Goal: Task Accomplishment & Management: Use online tool/utility

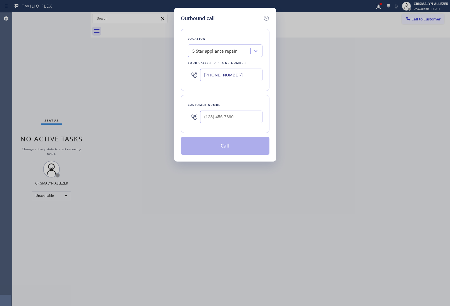
drag, startPoint x: 257, startPoint y: 71, endPoint x: 76, endPoint y: 74, distance: 180.3
click at [80, 74] on div "Outbound call Location 5 Star appliance repair Your caller id phone number [PHO…" at bounding box center [225, 153] width 450 height 306
paste input "562) 620-4028"
type input "[PHONE_NUMBER]"
click at [223, 117] on input "(___) ___-____" at bounding box center [231, 116] width 62 height 13
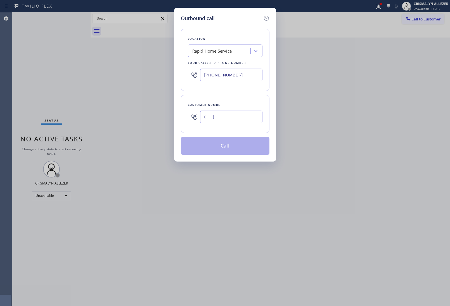
paste input "314) 458-9002"
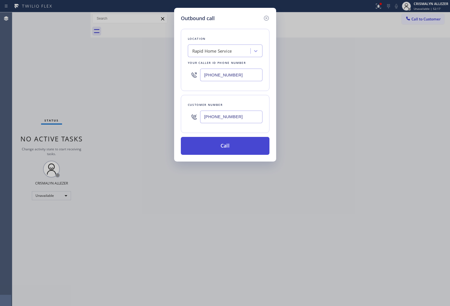
type input "[PHONE_NUMBER]"
click at [224, 151] on button "Call" at bounding box center [225, 146] width 89 height 18
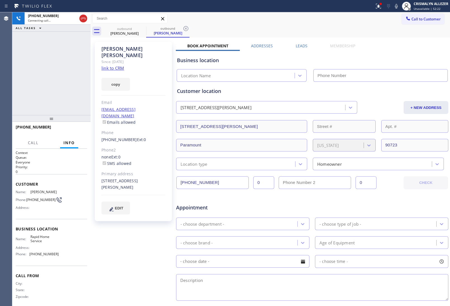
type input "[PHONE_NUMBER]"
click at [129, 242] on div "[PERSON_NAME] Since: [DATE] link to CRM copy Email [EMAIL_ADDRESS][DOMAIN_NAME]…" at bounding box center [134, 220] width 84 height 362
drag, startPoint x: 107, startPoint y: 127, endPoint x: 129, endPoint y: 130, distance: 22.0
click at [129, 130] on div "[PERSON_NAME] Since: [DATE] link to CRM copy Email [EMAIL_ADDRESS][DOMAIN_NAME]…" at bounding box center [133, 131] width 77 height 179
click at [131, 147] on div "Phone2" at bounding box center [133, 150] width 64 height 6
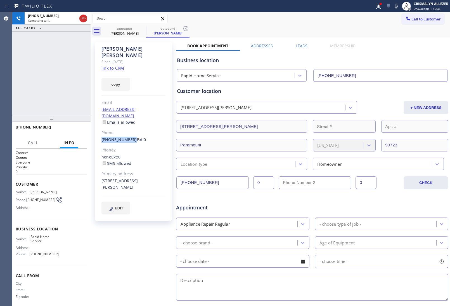
drag, startPoint x: 102, startPoint y: 125, endPoint x: 129, endPoint y: 126, distance: 26.6
click at [129, 126] on div "[PERSON_NAME] Since: [DATE] link to CRM copy Email [EMAIL_ADDRESS][DOMAIN_NAME]…" at bounding box center [133, 131] width 77 height 179
copy link "[PHONE_NUMBER]"
click at [83, 20] on icon at bounding box center [83, 18] width 7 height 7
click at [75, 129] on span "COMPLETE" at bounding box center [72, 129] width 19 height 4
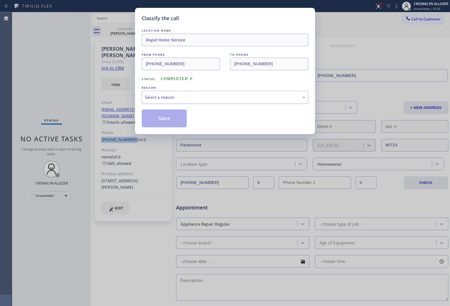
click at [235, 99] on div "Select a reason" at bounding box center [225, 97] width 160 height 6
click at [164, 121] on button "Save" at bounding box center [164, 118] width 45 height 18
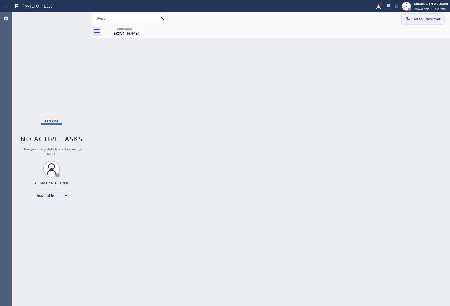
click at [433, 14] on button "Call to Customer" at bounding box center [423, 19] width 43 height 11
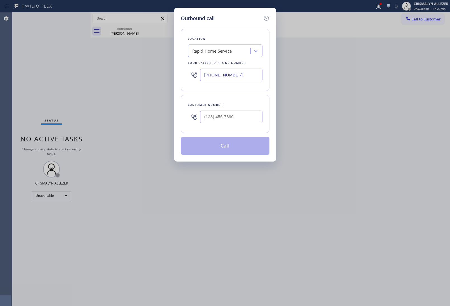
click at [248, 77] on input "[PHONE_NUMBER]" at bounding box center [231, 74] width 62 height 13
drag, startPoint x: 192, startPoint y: 107, endPoint x: 192, endPoint y: 112, distance: 5.9
click at [192, 111] on div "Customer number" at bounding box center [225, 114] width 89 height 38
click at [242, 117] on input "(___) ___-____" at bounding box center [231, 116] width 62 height 13
paste input "314) 458-9002"
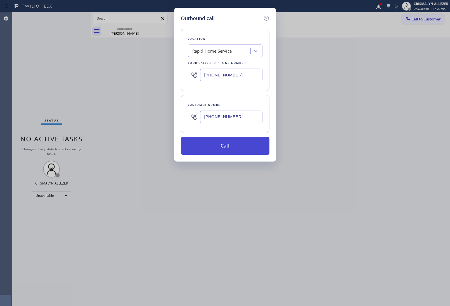
type input "[PHONE_NUMBER]"
click at [228, 143] on button "Call" at bounding box center [225, 146] width 89 height 18
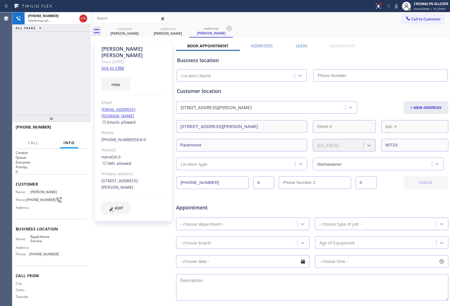
type input "[PHONE_NUMBER]"
click at [123, 35] on div "[PERSON_NAME]" at bounding box center [124, 33] width 42 height 5
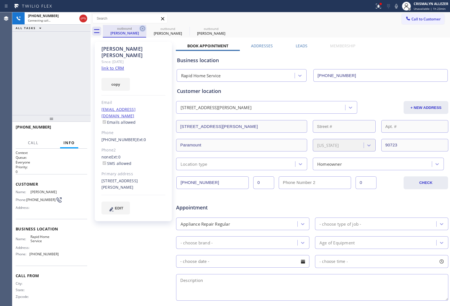
click at [141, 29] on icon at bounding box center [142, 28] width 7 height 7
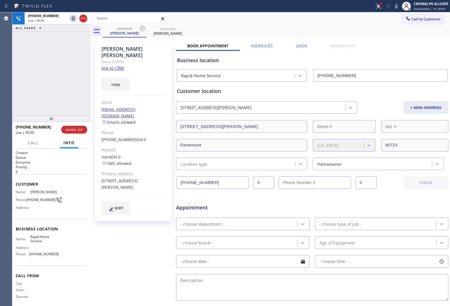
click at [46, 75] on div "[PHONE_NUMBER] Live | 00:00 ALL TASKS ALL TASKS ACTIVE TASKS TASKS IN WRAP UP" at bounding box center [51, 63] width 78 height 103
drag, startPoint x: 54, startPoint y: 87, endPoint x: 55, endPoint y: 135, distance: 47.8
click at [54, 102] on div "[PHONE_NUMBER] Live | 00:10 ALL TASKS ALL TASKS ACTIVE TASKS TASKS IN WRAP UP" at bounding box center [51, 63] width 78 height 103
click at [69, 131] on span "HANG UP" at bounding box center [74, 129] width 17 height 4
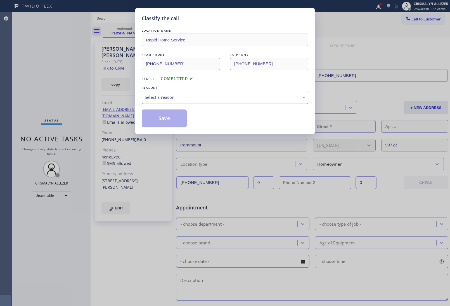
click at [221, 98] on div "Select a reason" at bounding box center [225, 97] width 160 height 6
click at [177, 120] on button "Save" at bounding box center [164, 118] width 45 height 18
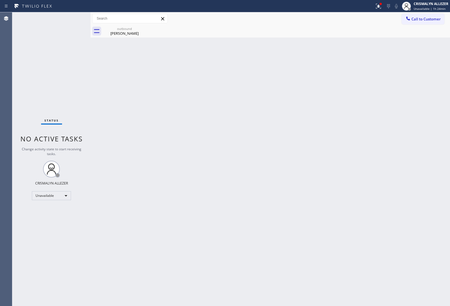
drag, startPoint x: 129, startPoint y: 27, endPoint x: 150, endPoint y: 28, distance: 21.3
click at [136, 27] on div "outbound" at bounding box center [124, 29] width 42 height 4
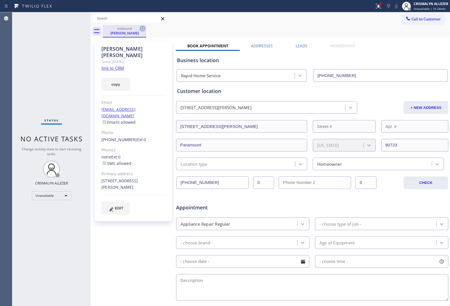
click at [141, 29] on icon at bounding box center [142, 28] width 7 height 7
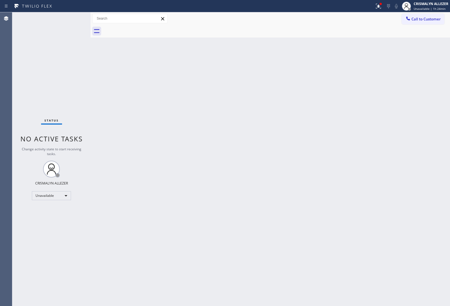
drag, startPoint x: 434, startPoint y: 20, endPoint x: 391, endPoint y: 48, distance: 50.5
click at [431, 23] on button "Call to Customer" at bounding box center [423, 19] width 43 height 11
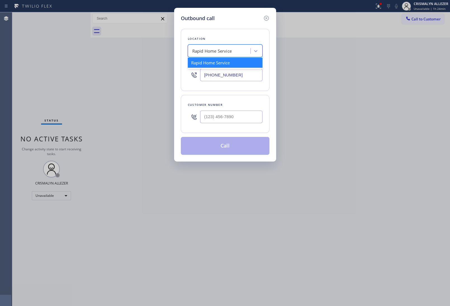
click at [216, 54] on div "Rapid Home Service" at bounding box center [212, 51] width 40 height 6
paste input "5 Star appliance repair"
type input "5 Star appliance repair"
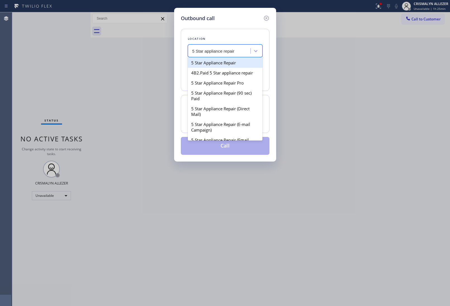
click at [217, 62] on div "5 Star Appliance Repair" at bounding box center [225, 63] width 75 height 10
type input "[PHONE_NUMBER]"
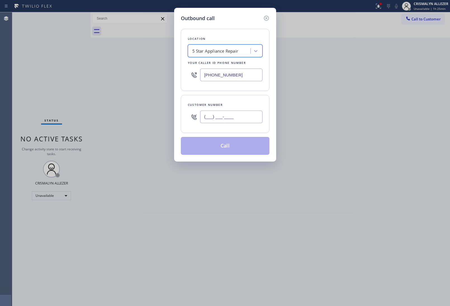
click at [243, 116] on input "(___) ___-____" at bounding box center [231, 116] width 62 height 13
paste input "305) 778-2674"
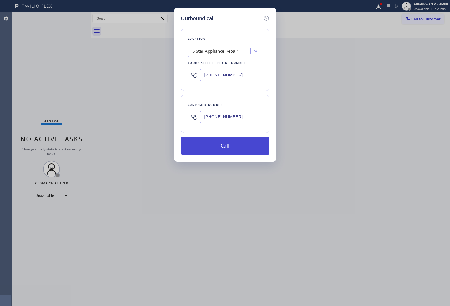
type input "[PHONE_NUMBER]"
click at [226, 149] on button "Call" at bounding box center [225, 146] width 89 height 18
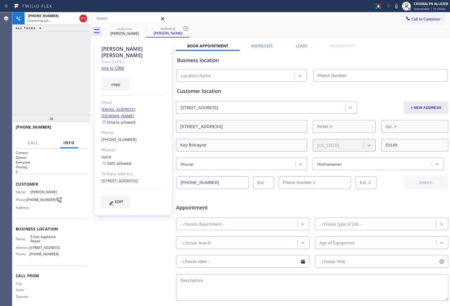
type input "[PHONE_NUMBER]"
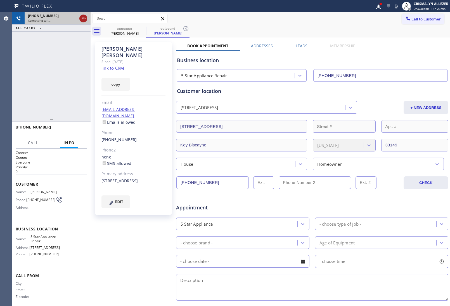
click at [82, 20] on icon at bounding box center [83, 18] width 7 height 7
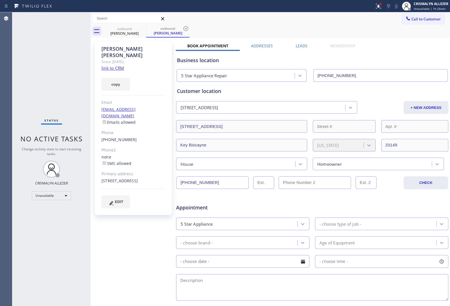
drag, startPoint x: 185, startPoint y: 29, endPoint x: 155, endPoint y: 32, distance: 30.6
click at [185, 29] on icon at bounding box center [185, 28] width 5 height 5
click at [143, 27] on icon at bounding box center [142, 28] width 7 height 7
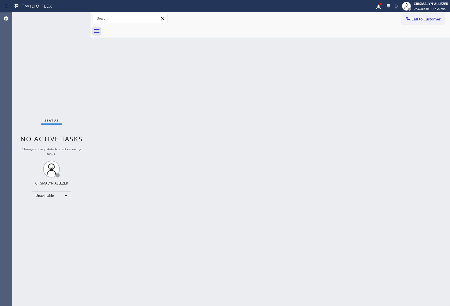
click at [424, 17] on span "Call to Customer" at bounding box center [426, 18] width 29 height 5
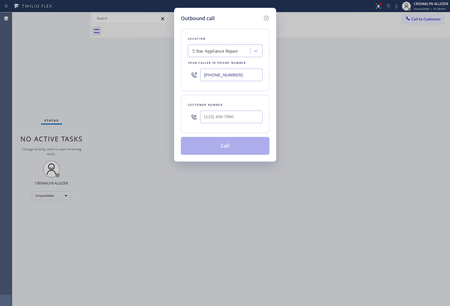
drag, startPoint x: 248, startPoint y: 77, endPoint x: 105, endPoint y: 75, distance: 143.1
click at [125, 75] on div "Outbound call Location 5 Star Appliance Repair Your caller id phone number [PHO…" at bounding box center [225, 153] width 450 height 306
paste input "708) 554-7898"
type input "[PHONE_NUMBER]"
click at [242, 115] on input "(___) ___-____" at bounding box center [231, 116] width 62 height 13
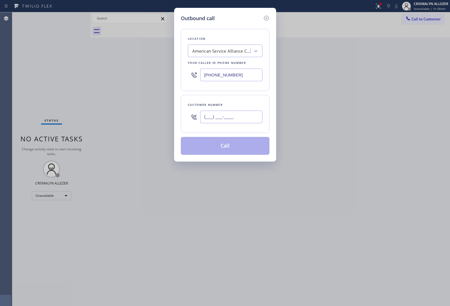
paste input "773) 681-4423"
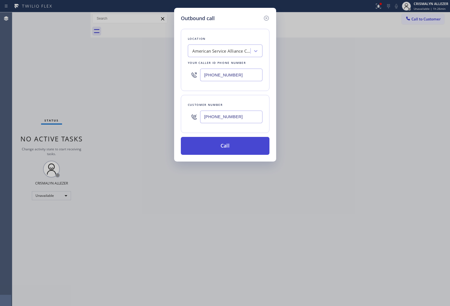
type input "[PHONE_NUMBER]"
click at [223, 150] on button "Call" at bounding box center [225, 146] width 89 height 18
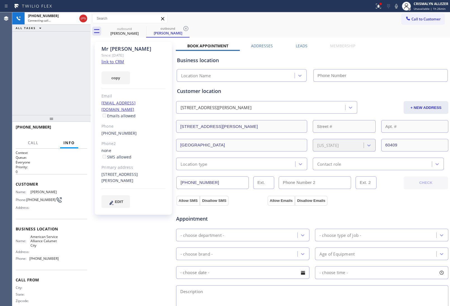
type input "[PHONE_NUMBER]"
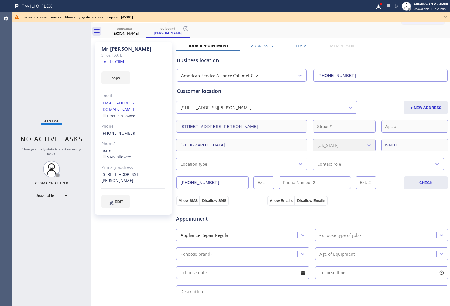
click at [446, 16] on icon at bounding box center [445, 17] width 7 height 7
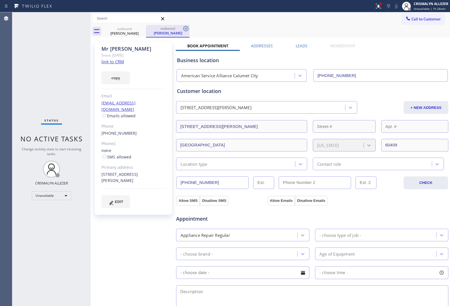
drag, startPoint x: 187, startPoint y: 27, endPoint x: 143, endPoint y: 30, distance: 43.7
click at [186, 27] on icon at bounding box center [186, 28] width 7 height 7
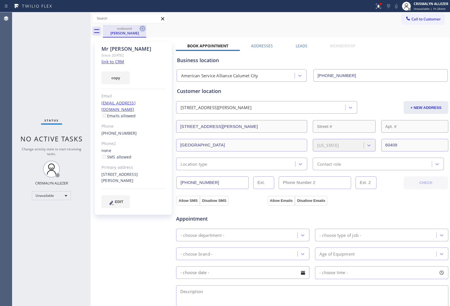
click at [142, 29] on icon at bounding box center [142, 28] width 5 height 5
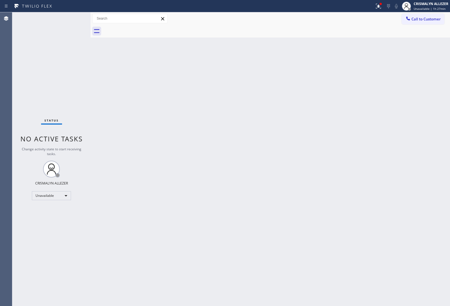
drag, startPoint x: 36, startPoint y: 79, endPoint x: 36, endPoint y: 68, distance: 10.3
click at [36, 76] on div "Status No active tasks Change activity state to start receiving tasks. CRISMALY…" at bounding box center [51, 158] width 78 height 293
click at [422, 16] on span "Call to Customer" at bounding box center [426, 18] width 29 height 5
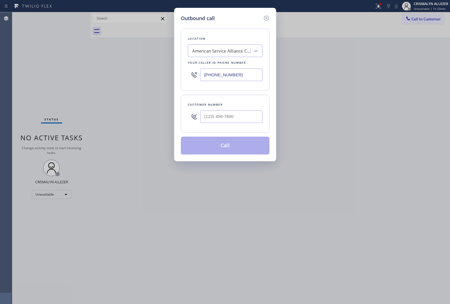
paste input "949) 202-5983"
drag, startPoint x: 249, startPoint y: 77, endPoint x: 113, endPoint y: 83, distance: 136.0
click at [124, 81] on div "Outbound call Location American Service Alliance [GEOGRAPHIC_DATA] Your caller …" at bounding box center [225, 152] width 450 height 304
type input "[PHONE_NUMBER]"
click at [233, 116] on input "(___) ___-____" at bounding box center [231, 116] width 62 height 13
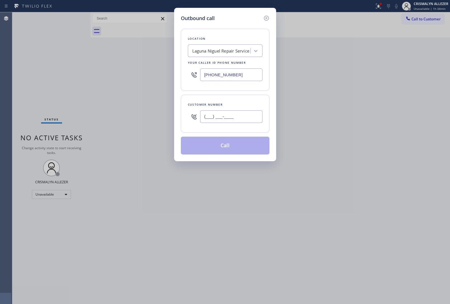
paste input "949) 690-4899"
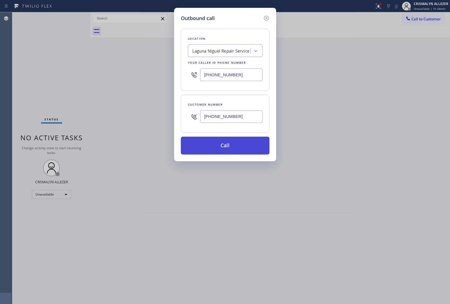
type input "[PHONE_NUMBER]"
click at [229, 148] on button "Call" at bounding box center [225, 146] width 89 height 18
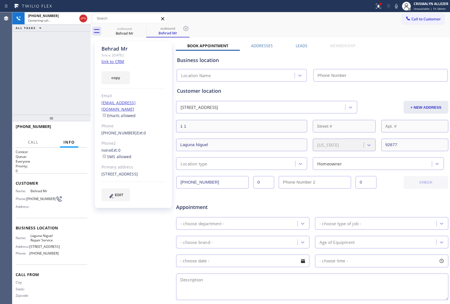
click at [120, 61] on link "link to CRM" at bounding box center [112, 62] width 23 height 6
type input "[PHONE_NUMBER]"
click at [76, 129] on span "HANG UP" at bounding box center [74, 129] width 17 height 4
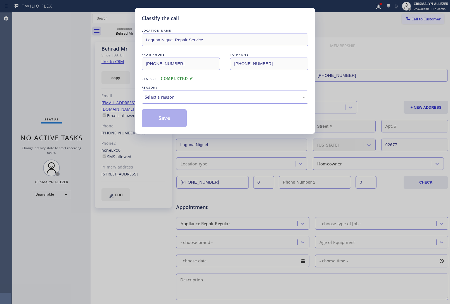
drag, startPoint x: 243, startPoint y: 99, endPoint x: 231, endPoint y: 103, distance: 12.7
click at [240, 100] on div "Select a reason" at bounding box center [225, 97] width 160 height 6
click at [158, 117] on button "Save" at bounding box center [164, 118] width 45 height 18
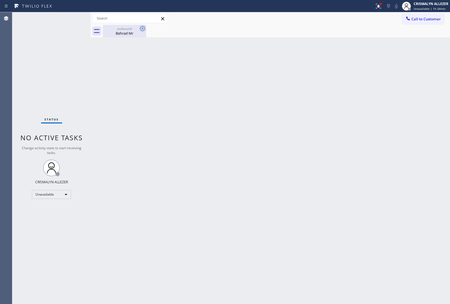
click at [141, 29] on icon at bounding box center [142, 28] width 7 height 7
click at [132, 32] on div "Behrad Mr" at bounding box center [124, 33] width 42 height 5
click at [143, 29] on div at bounding box center [276, 31] width 347 height 13
click at [436, 20] on span "Call to Customer" at bounding box center [426, 18] width 29 height 5
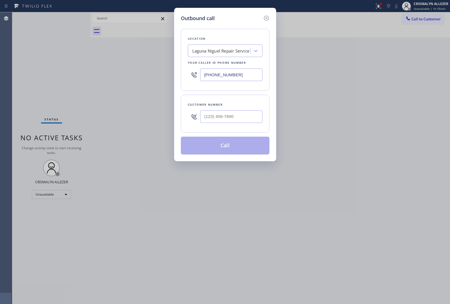
drag, startPoint x: 254, startPoint y: 75, endPoint x: 138, endPoint y: 76, distance: 115.5
click at [153, 76] on div "Outbound call Location [GEOGRAPHIC_DATA] Repair Service Your caller id phone nu…" at bounding box center [225, 152] width 450 height 304
paste input "408) 418-9894"
type input "[PHONE_NUMBER]"
click at [232, 118] on input "(___) ___-____" at bounding box center [231, 116] width 62 height 13
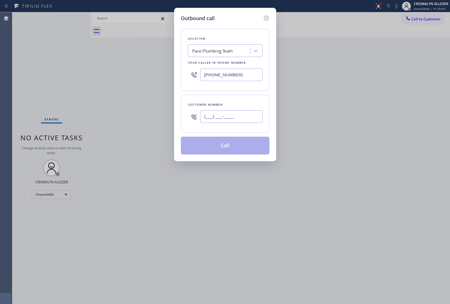
paste input "408) 425-7779"
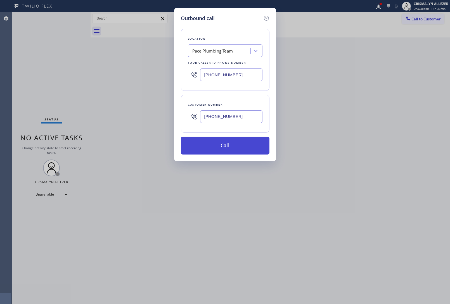
type input "[PHONE_NUMBER]"
click at [228, 150] on button "Call" at bounding box center [225, 146] width 89 height 18
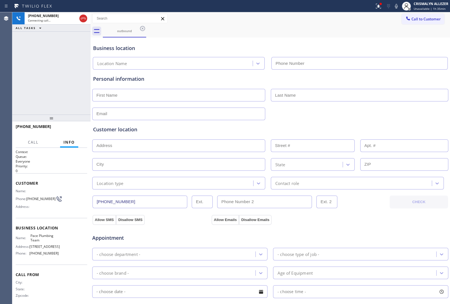
type input "[PHONE_NUMBER]"
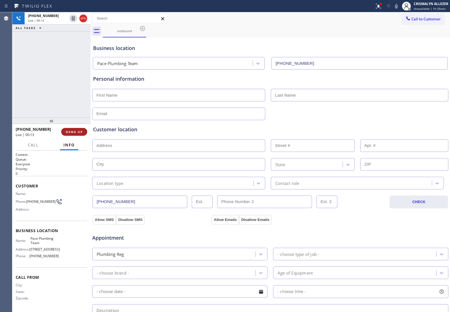
click at [65, 132] on button "HANG UP" at bounding box center [74, 132] width 26 height 8
click at [65, 132] on button "COMPLETE" at bounding box center [73, 132] width 28 height 8
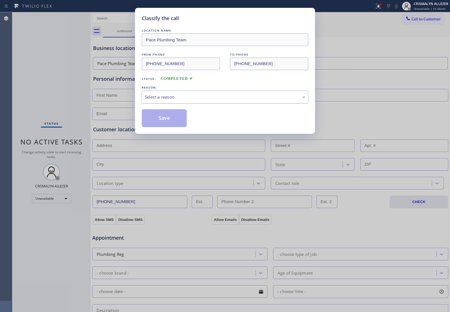
click at [215, 97] on div "Select a reason" at bounding box center [225, 97] width 160 height 6
click at [175, 121] on button "Save" at bounding box center [164, 118] width 45 height 18
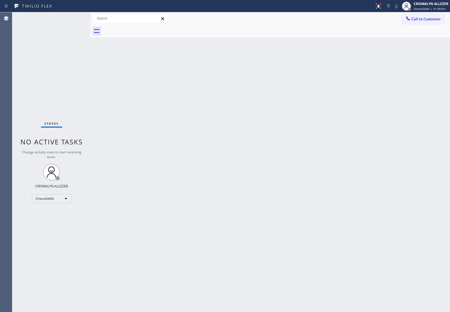
drag, startPoint x: 430, startPoint y: 58, endPoint x: 420, endPoint y: 38, distance: 22.1
click at [429, 57] on div "Back to Dashboard Change Sender ID Customers Technicians Select a contact Outbo…" at bounding box center [271, 162] width 360 height 300
click at [418, 19] on span "Call to Customer" at bounding box center [426, 18] width 29 height 5
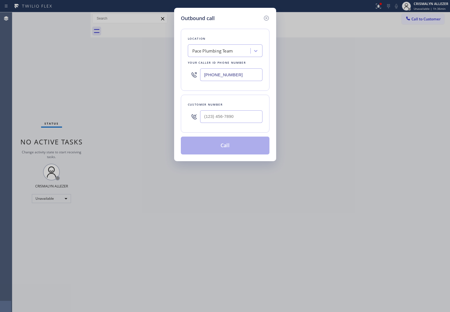
drag, startPoint x: 251, startPoint y: 75, endPoint x: 106, endPoint y: 84, distance: 145.7
click at [106, 84] on div "Outbound call Location Pace Plumbing Team Your caller id phone number [PHONE_NU…" at bounding box center [225, 156] width 450 height 312
paste input "209) 208-8132"
type input "[PHONE_NUMBER]"
click at [241, 121] on input "(___) ___-____" at bounding box center [231, 116] width 62 height 13
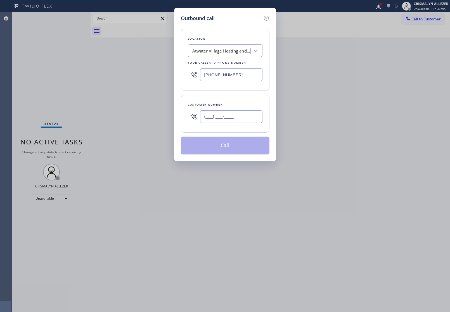
paste input "209) 663-0599"
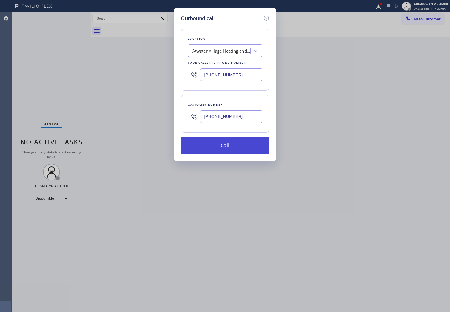
type input "[PHONE_NUMBER]"
click at [223, 150] on button "Call" at bounding box center [225, 146] width 89 height 18
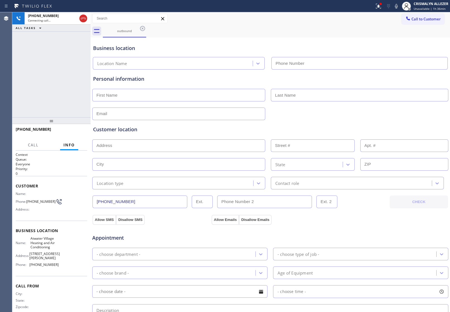
type input "[PHONE_NUMBER]"
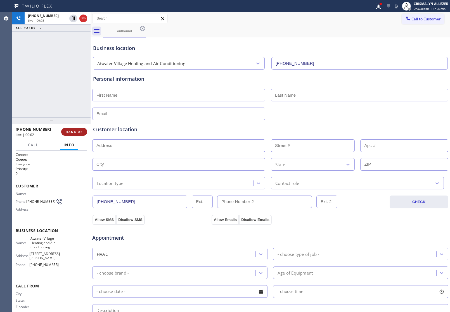
click at [71, 131] on span "HANG UP" at bounding box center [74, 132] width 17 height 4
click at [72, 131] on span "HANG UP" at bounding box center [74, 132] width 17 height 4
click at [73, 134] on button "COMPLETE" at bounding box center [73, 132] width 28 height 8
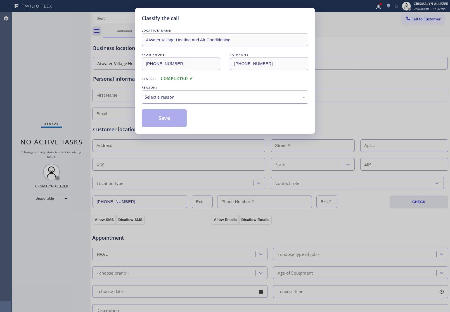
click at [209, 99] on div "Select a reason" at bounding box center [225, 97] width 160 height 6
click at [174, 118] on button "Save" at bounding box center [164, 118] width 45 height 18
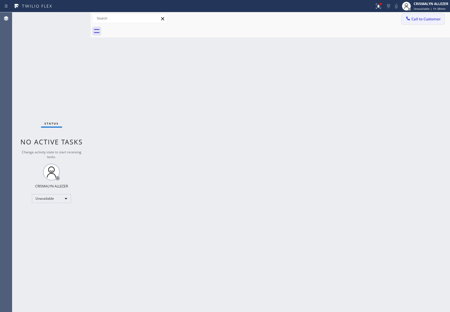
click at [427, 18] on span "Call to Customer" at bounding box center [426, 18] width 29 height 5
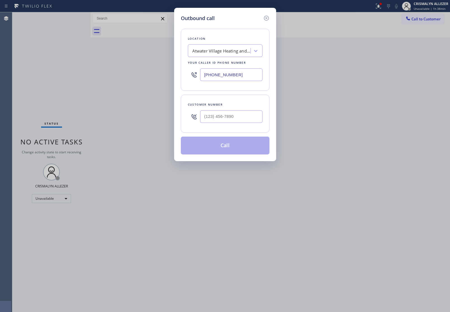
drag, startPoint x: 249, startPoint y: 76, endPoint x: 83, endPoint y: 74, distance: 166.3
click at [163, 76] on div "Outbound call Location [GEOGRAPHIC_DATA] Heating and Air Conditioning Your call…" at bounding box center [225, 156] width 450 height 312
paste input "949) 649-4881"
type input "[PHONE_NUMBER]"
click at [237, 115] on input "(___) ___-____" at bounding box center [231, 116] width 62 height 13
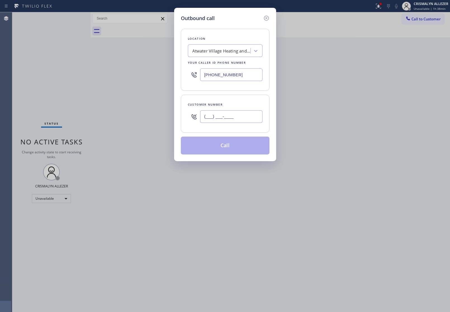
paste input "714) 469-0777"
type input "[PHONE_NUMBER]"
drag, startPoint x: 238, startPoint y: 74, endPoint x: 119, endPoint y: 75, distance: 118.5
click at [122, 75] on div "Outbound call Location [GEOGRAPHIC_DATA] Heating and Air Conditioning Your call…" at bounding box center [225, 156] width 450 height 312
type input "[PHONE_NUMBER]"
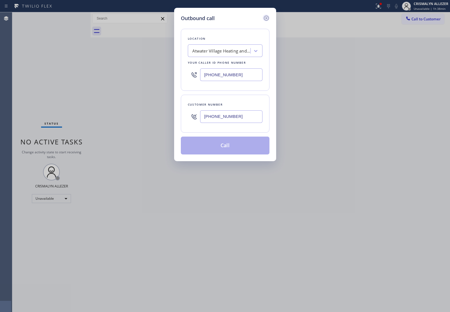
click at [267, 18] on icon at bounding box center [266, 18] width 7 height 7
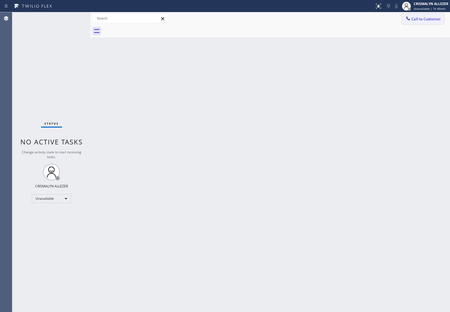
click at [429, 17] on span "Call to Customer" at bounding box center [426, 18] width 29 height 5
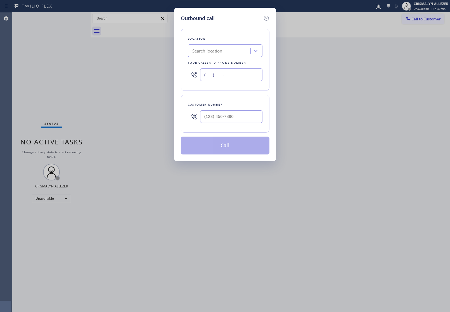
drag, startPoint x: 254, startPoint y: 76, endPoint x: 127, endPoint y: 77, distance: 126.6
click at [128, 77] on div "Outbound call Location Search location Your caller id phone number (___) ___-__…" at bounding box center [225, 156] width 450 height 312
paste input "949) 649-4881"
type input "[PHONE_NUMBER]"
click at [224, 115] on input "(___) ___-____" at bounding box center [231, 116] width 62 height 13
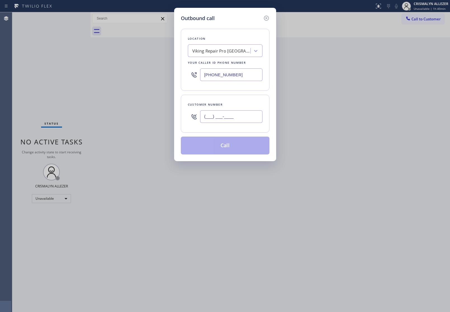
paste input "714) 469-0777"
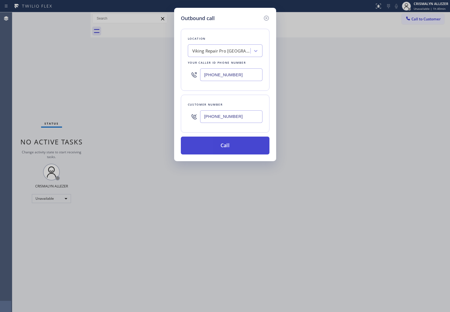
type input "[PHONE_NUMBER]"
click at [228, 147] on button "Call" at bounding box center [225, 146] width 89 height 18
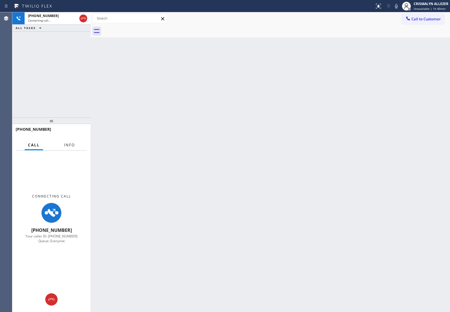
click at [71, 144] on span "Info" at bounding box center [69, 145] width 11 height 5
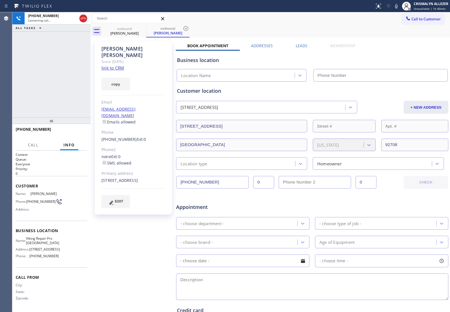
click at [118, 65] on link "link to CRM" at bounding box center [112, 68] width 23 height 6
type input "[PHONE_NUMBER]"
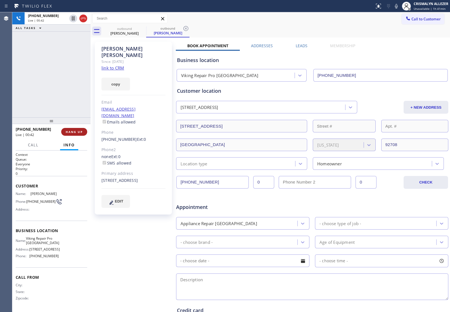
click at [76, 131] on span "HANG UP" at bounding box center [74, 132] width 17 height 4
click at [76, 131] on span "COMPLETE" at bounding box center [72, 132] width 19 height 4
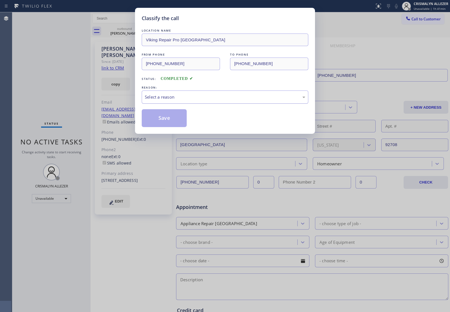
click at [234, 100] on div "Select a reason" at bounding box center [225, 97] width 160 height 6
click at [176, 119] on button "Save" at bounding box center [164, 118] width 45 height 18
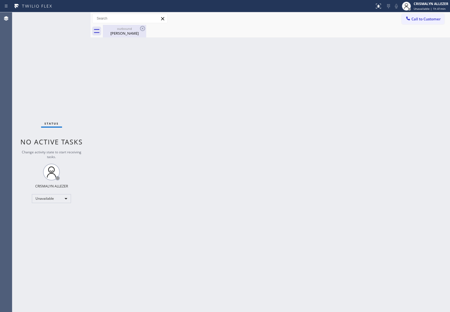
click at [126, 31] on div "Amy Wong" at bounding box center [124, 33] width 42 height 5
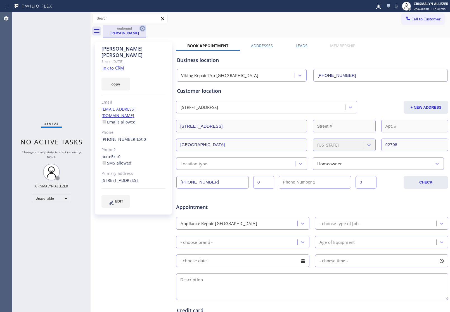
click at [140, 29] on icon at bounding box center [142, 28] width 7 height 7
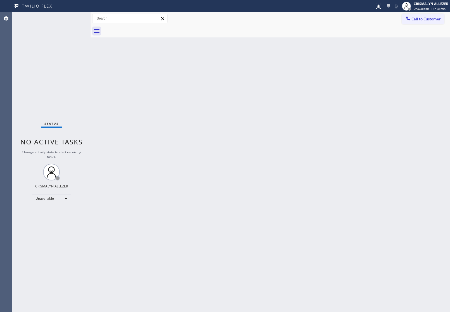
drag, startPoint x: 383, startPoint y: 114, endPoint x: 411, endPoint y: 55, distance: 64.8
click at [385, 108] on div "Back to Dashboard Change Sender ID Customers Technicians Select a contact Outbo…" at bounding box center [271, 162] width 360 height 300
click at [418, 20] on span "Call to Customer" at bounding box center [426, 18] width 29 height 5
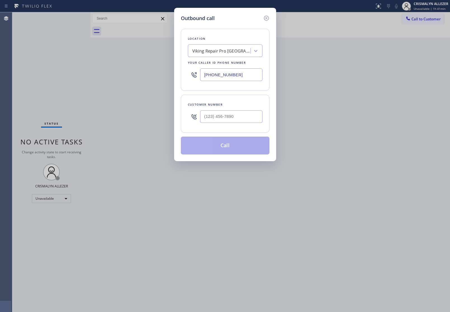
drag, startPoint x: 258, startPoint y: 80, endPoint x: 118, endPoint y: 82, distance: 139.8
click at [129, 81] on div "Outbound call Location Viking Repair Pro Newport Beach Your caller id phone num…" at bounding box center [225, 156] width 450 height 312
paste input "720) 571-1722"
type input "(720) 571-1722"
click at [239, 120] on input "(___) ___-____" at bounding box center [231, 116] width 62 height 13
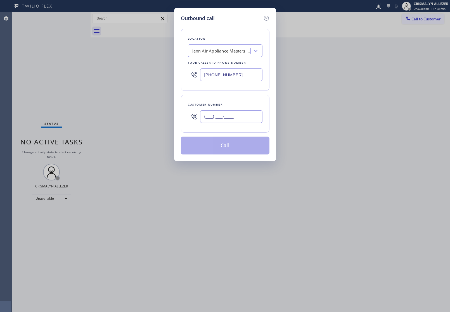
paste input "303) 834-2901"
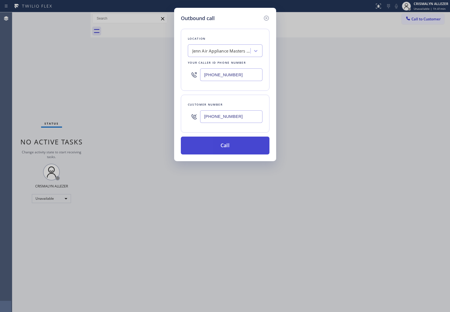
type input "(303) 834-2901"
click at [226, 146] on button "Call" at bounding box center [225, 146] width 89 height 18
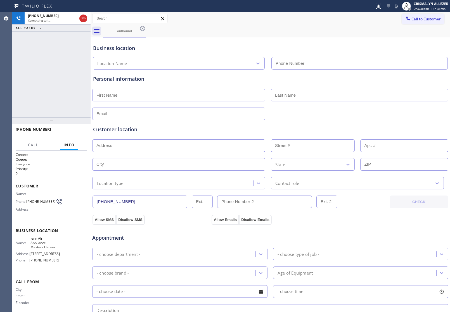
type input "(720) 571-1722"
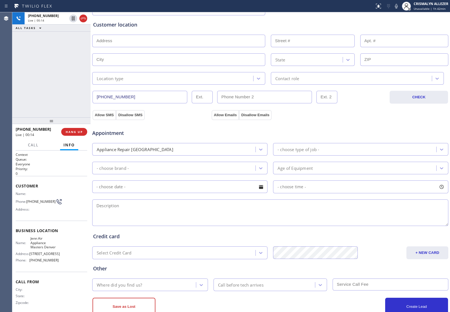
scroll to position [122, 0]
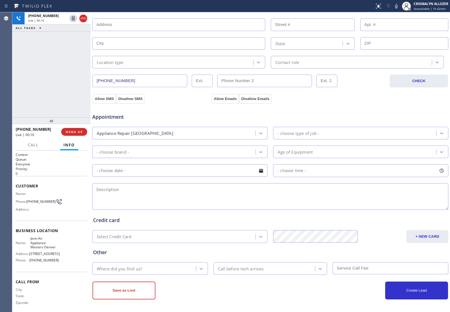
click at [185, 196] on textarea at bounding box center [270, 196] width 356 height 27
type textarea "j"
type textarea "J"
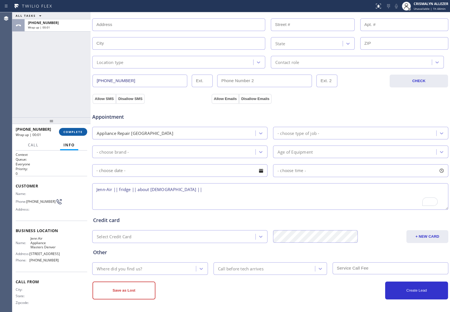
type textarea "Jenn-Air || fridge || about 10 yr old ||"
click at [74, 132] on span "COMPLETE" at bounding box center [72, 132] width 19 height 4
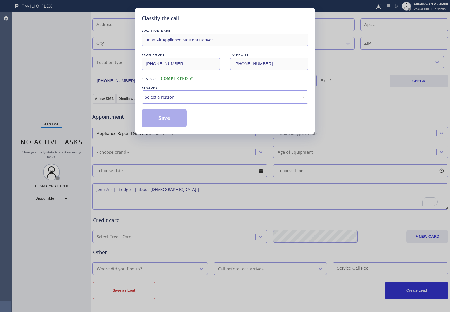
click at [245, 97] on div "Select a reason" at bounding box center [225, 97] width 160 height 6
click at [156, 122] on button "Save" at bounding box center [164, 118] width 45 height 18
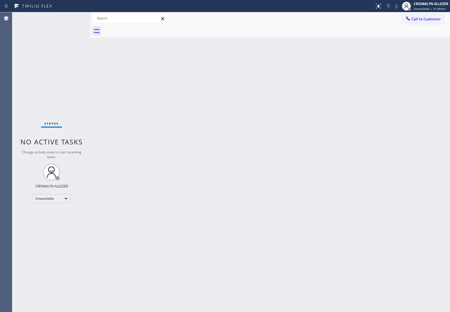
click at [343, 114] on div "Back to Dashboard Change Sender ID Customers Technicians Select a contact Outbo…" at bounding box center [271, 162] width 360 height 300
click at [421, 17] on span "Call to Customer" at bounding box center [426, 18] width 29 height 5
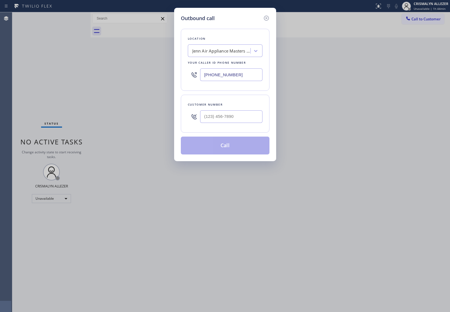
drag, startPoint x: 253, startPoint y: 76, endPoint x: 129, endPoint y: 75, distance: 123.6
click at [136, 75] on div "Outbound call Location Jenn Air Appliance Masters Denver Your caller id phone n…" at bounding box center [225, 156] width 450 height 312
paste input "855) 340-1313"
type input "(855) 340-1313"
click at [237, 111] on input "(___) ___-____" at bounding box center [231, 116] width 62 height 13
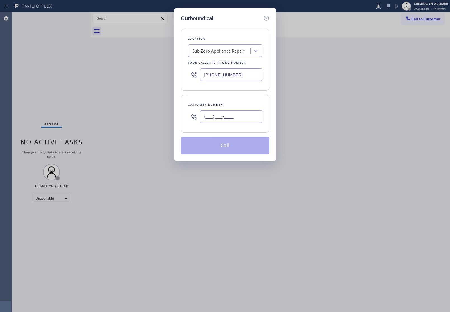
paste input "781) 475-3747"
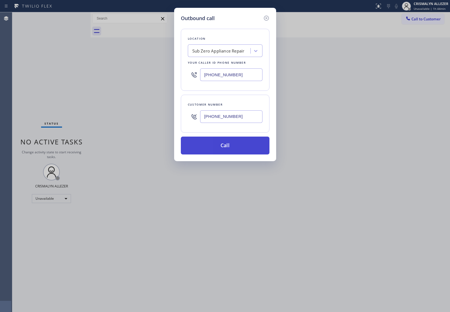
type input "(781) 475-3747"
click at [229, 147] on button "Call" at bounding box center [225, 146] width 89 height 18
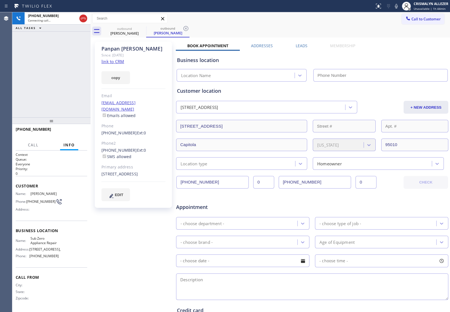
click at [119, 63] on link "link to CRM" at bounding box center [112, 62] width 23 height 6
type input "(855) 340-1313"
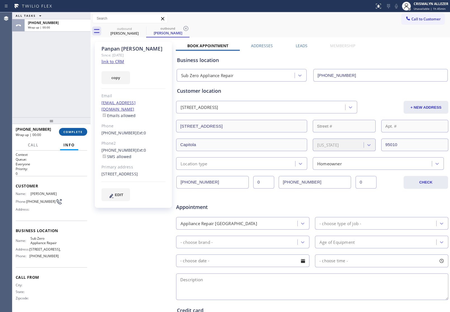
click at [74, 133] on span "COMPLETE" at bounding box center [72, 132] width 19 height 4
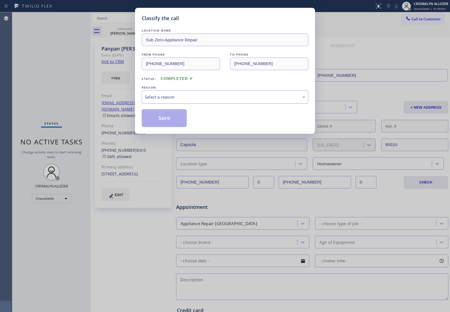
click at [212, 100] on div "Select a reason" at bounding box center [225, 97] width 160 height 6
click at [164, 117] on button "Save" at bounding box center [164, 118] width 45 height 18
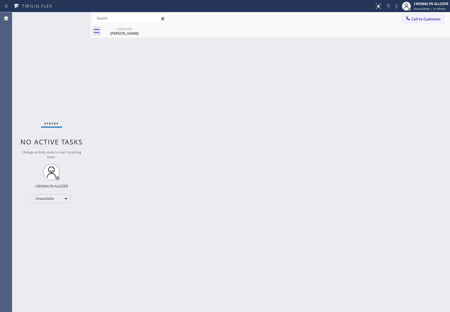
click at [124, 34] on div "Panpan Jiang" at bounding box center [124, 33] width 42 height 5
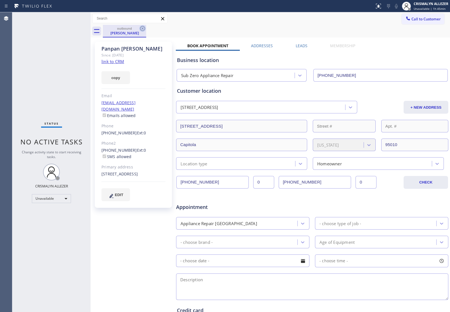
click at [144, 27] on icon at bounding box center [142, 28] width 5 height 5
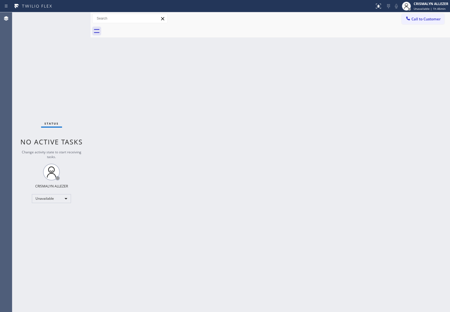
drag, startPoint x: 420, startPoint y: 22, endPoint x: 327, endPoint y: 59, distance: 99.5
click at [418, 23] on button "Call to Customer" at bounding box center [423, 19] width 43 height 11
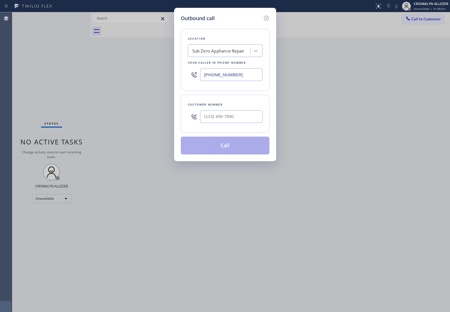
drag, startPoint x: 255, startPoint y: 76, endPoint x: 79, endPoint y: 81, distance: 175.9
click at [139, 80] on div "Outbound call Location Sub Zero Appliance Repair Your caller id phone number (8…" at bounding box center [225, 156] width 450 height 312
paste input "62) 366-4179"
type input "(862) 366-4179"
click at [233, 115] on input "(___) ___-____" at bounding box center [231, 116] width 62 height 13
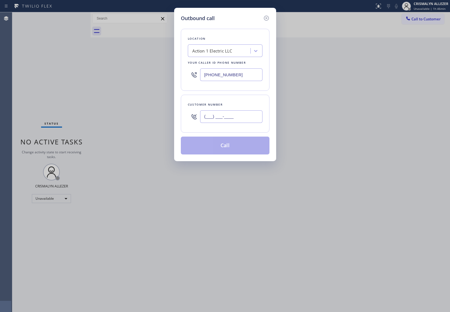
paste input "862) 812-0625"
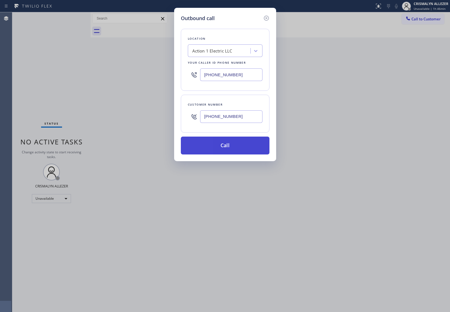
type input "(862) 812-0625"
click at [233, 143] on button "Call" at bounding box center [225, 146] width 89 height 18
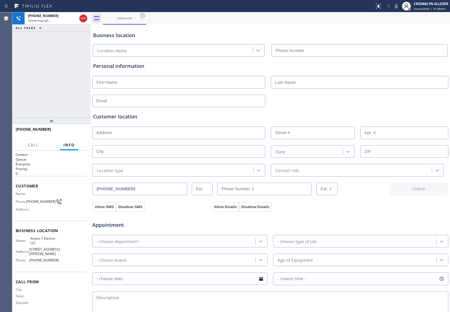
type input "(862) 366-4179"
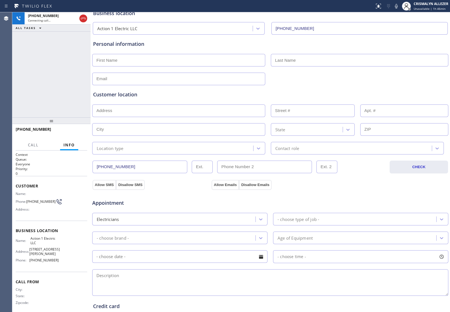
click at [52, 93] on div "+18628120625 Connecting call… ALL TASKS ALL TASKS ACTIVE TASKS TASKS IN WRAP UP" at bounding box center [51, 64] width 78 height 105
click at [71, 133] on span "HANG UP" at bounding box center [74, 132] width 17 height 4
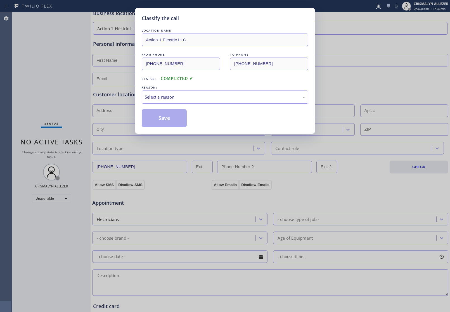
click at [213, 101] on div "Select a reason" at bounding box center [225, 97] width 167 height 13
click at [177, 121] on button "Save" at bounding box center [164, 118] width 45 height 18
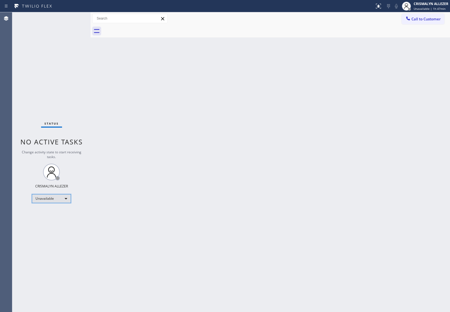
click at [67, 199] on div "Unavailable" at bounding box center [51, 198] width 39 height 9
click at [63, 228] on li "Break" at bounding box center [51, 227] width 38 height 7
click at [67, 199] on div "Break" at bounding box center [51, 198] width 39 height 9
click at [52, 220] on li "Unavailable" at bounding box center [51, 220] width 38 height 7
click at [420, 17] on span "Call to Customer" at bounding box center [426, 18] width 29 height 5
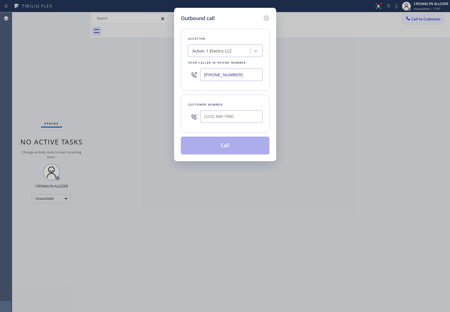
drag, startPoint x: 237, startPoint y: 77, endPoint x: 81, endPoint y: 80, distance: 156.0
click at [91, 79] on div "Outbound call Location Action 1 Electric LLC Your caller id phone number (862) …" at bounding box center [225, 156] width 450 height 312
paste input "213) 460-080"
type input "(213) 460-0809"
click at [230, 117] on input "(___) ___-____" at bounding box center [231, 116] width 62 height 13
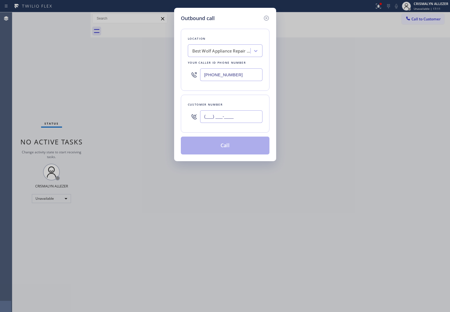
paste input "978) 808-4756"
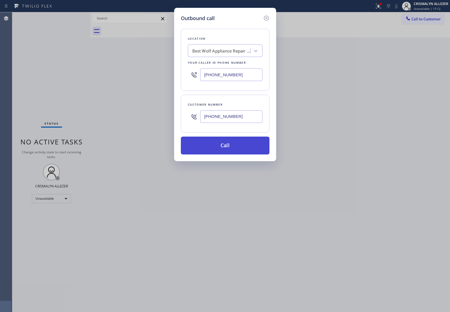
type input "(978) 808-4756"
click at [224, 149] on button "Call" at bounding box center [225, 146] width 89 height 18
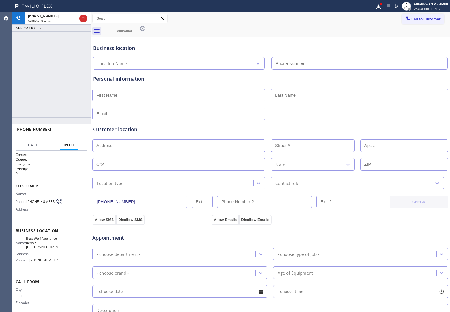
type input "(213) 460-0809"
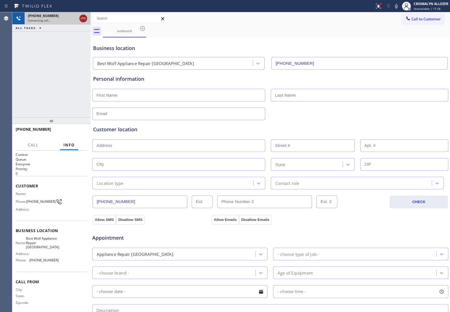
click at [83, 18] on icon at bounding box center [83, 18] width 7 height 7
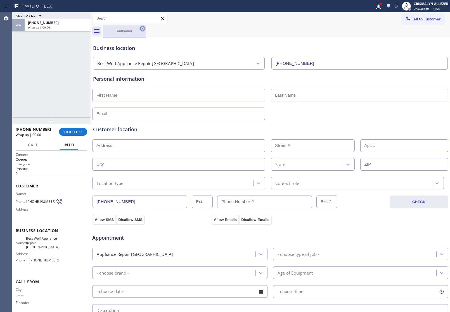
click at [141, 28] on icon at bounding box center [142, 28] width 7 height 7
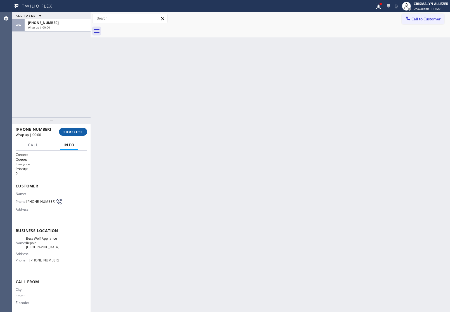
click at [71, 132] on span "COMPLETE" at bounding box center [72, 132] width 19 height 4
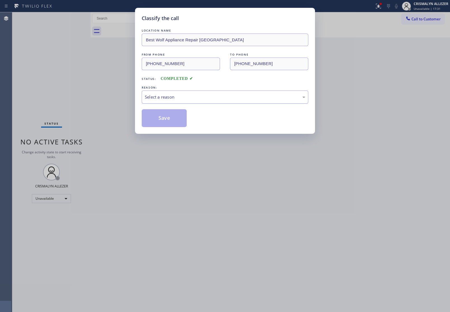
drag, startPoint x: 232, startPoint y: 96, endPoint x: 222, endPoint y: 101, distance: 11.6
click at [232, 96] on div "Select a reason" at bounding box center [225, 97] width 160 height 6
click at [167, 122] on button "Save" at bounding box center [164, 118] width 45 height 18
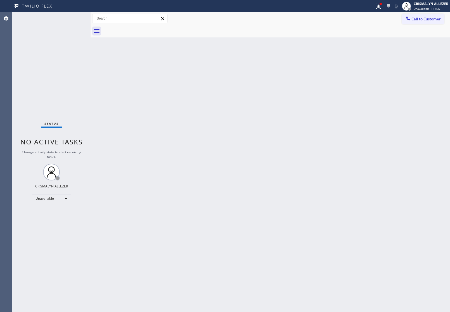
drag, startPoint x: 394, startPoint y: 144, endPoint x: 400, endPoint y: 134, distance: 11.5
click at [398, 137] on div "Back to Dashboard Change Sender ID Customers Technicians Select a contact Outbo…" at bounding box center [271, 162] width 360 height 300
click at [431, 20] on span "Call to Customer" at bounding box center [426, 18] width 29 height 5
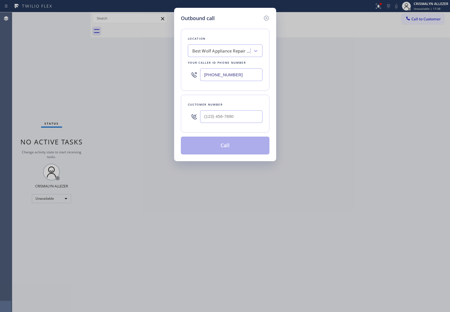
drag, startPoint x: 250, startPoint y: 74, endPoint x: 126, endPoint y: 76, distance: 124.7
click at [176, 76] on div "Outbound call Location Best Wolf Appliance Repair Palm Springs Your caller id p…" at bounding box center [225, 84] width 102 height 153
paste input "855) 999-4417"
type input "(855) 999-4417"
click at [233, 115] on input "(___) ___-____" at bounding box center [231, 116] width 62 height 13
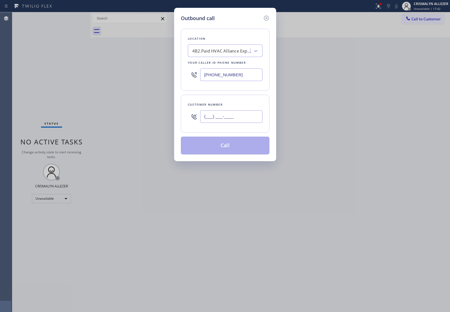
paste input "714) 580-6839"
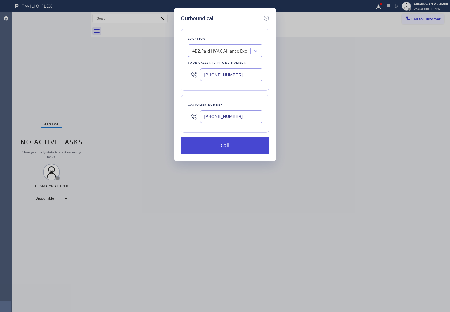
type input "(714) 580-6839"
click at [228, 145] on button "Call" at bounding box center [225, 146] width 89 height 18
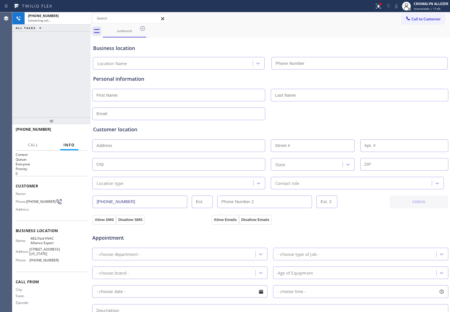
type input "(855) 999-4417"
click at [75, 133] on span "HANG UP" at bounding box center [74, 132] width 17 height 4
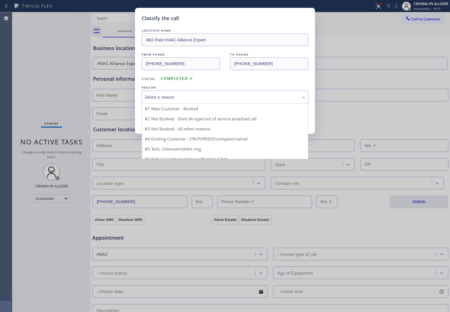
click at [222, 99] on div "Select a reason" at bounding box center [225, 97] width 160 height 6
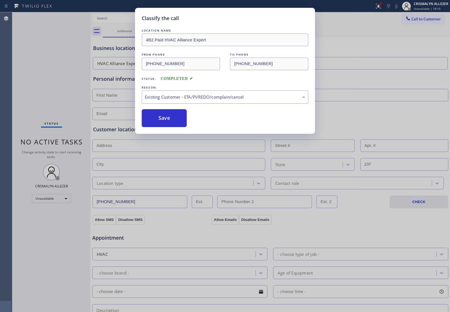
click at [148, 125] on button "Save" at bounding box center [164, 118] width 45 height 18
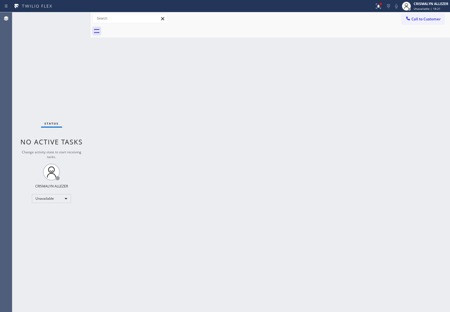
drag, startPoint x: 371, startPoint y: 133, endPoint x: 391, endPoint y: 87, distance: 50.6
click at [372, 129] on div "Back to Dashboard Change Sender ID Customers Technicians Select a contact Outbo…" at bounding box center [271, 162] width 360 height 300
click at [430, 20] on span "Call to Customer" at bounding box center [426, 18] width 29 height 5
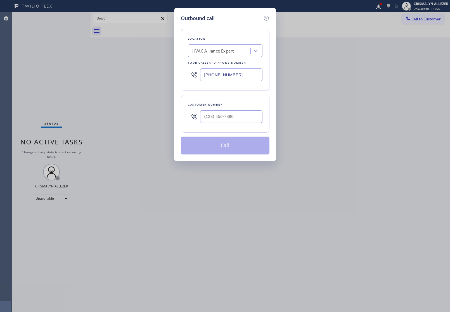
drag, startPoint x: 250, startPoint y: 75, endPoint x: 147, endPoint y: 74, distance: 103.4
click at [162, 74] on div "Outbound call Location HVAC Alliance Expert Your caller id phone number (855) 9…" at bounding box center [225, 156] width 450 height 312
paste input "731-4952"
type input "[PHONE_NUMBER]"
click at [246, 118] on input "(___) ___-____" at bounding box center [231, 116] width 62 height 13
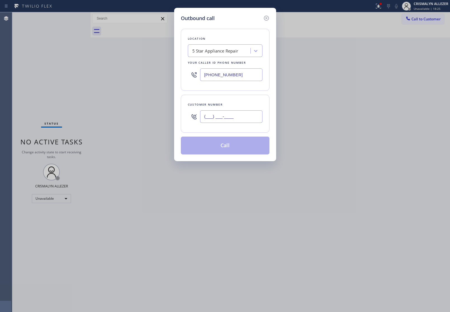
paste input "917) 301-6330"
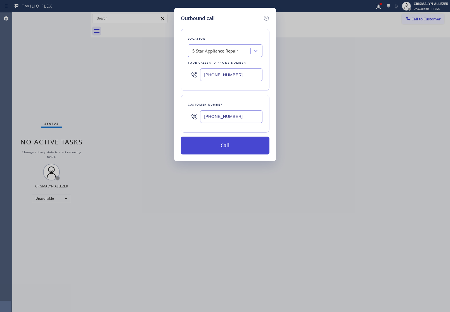
type input "(917) 301-6330"
click at [224, 149] on button "Call" at bounding box center [225, 146] width 89 height 18
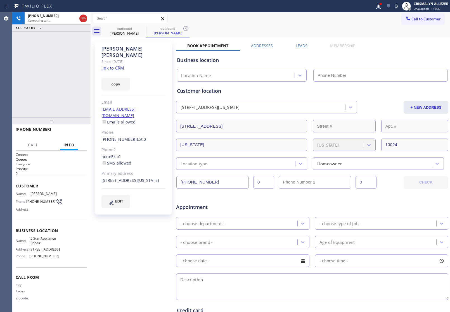
click at [109, 65] on link "link to CRM" at bounding box center [112, 68] width 23 height 6
type input "[PHONE_NUMBER]"
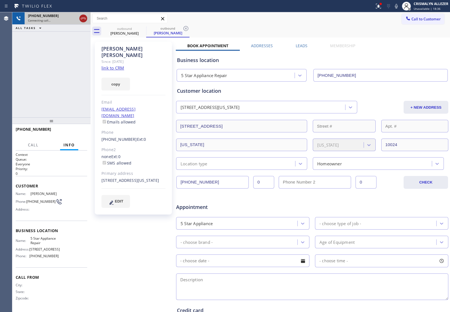
click at [81, 18] on icon at bounding box center [83, 18] width 7 height 7
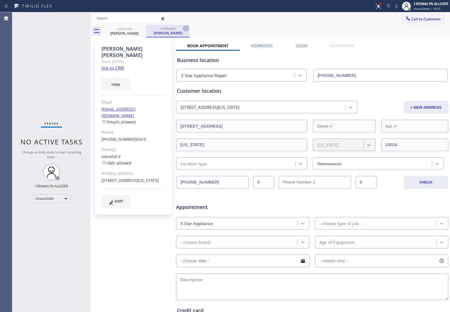
click at [186, 27] on icon at bounding box center [186, 28] width 7 height 7
drag, startPoint x: 143, startPoint y: 28, endPoint x: 134, endPoint y: 0, distance: 29.7
click at [140, 23] on div "Call to Customer Outbound call Location 5 Star Appliance Repair Your caller id …" at bounding box center [271, 24] width 360 height 25
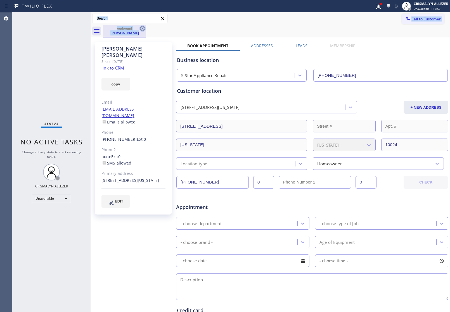
click at [140, 29] on icon at bounding box center [142, 28] width 7 height 7
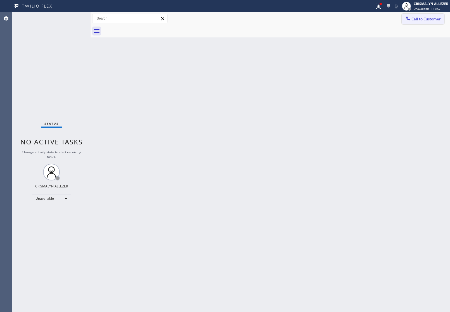
drag, startPoint x: 421, startPoint y: 22, endPoint x: 323, endPoint y: 66, distance: 107.3
click at [418, 23] on button "Call to Customer" at bounding box center [423, 19] width 43 height 11
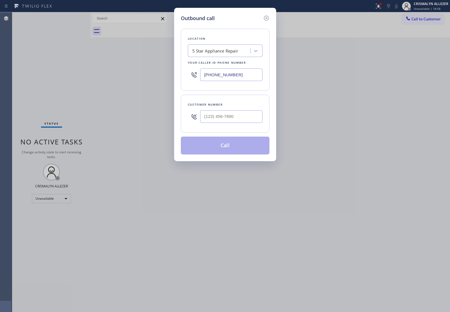
drag, startPoint x: 245, startPoint y: 75, endPoint x: 137, endPoint y: 74, distance: 107.6
click at [154, 74] on div "Outbound call Location 5 Star Appliance Repair Your caller id phone number [PHO…" at bounding box center [225, 156] width 450 height 312
paste input "999-4417"
type input "(855) 999-4417"
click at [246, 117] on input "(___) ___-____" at bounding box center [231, 116] width 62 height 13
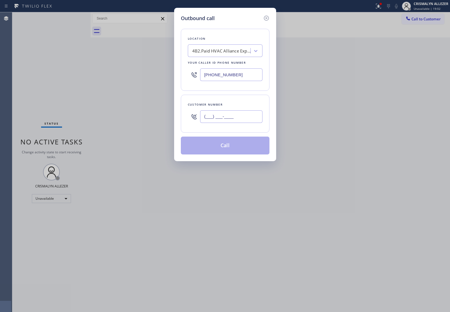
paste input "310) 775-0320"
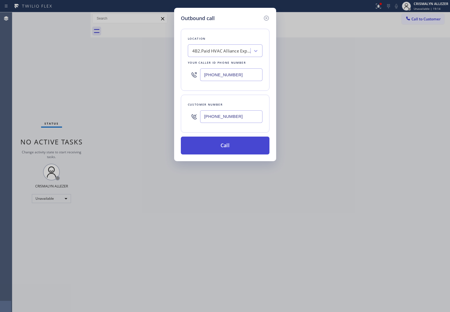
type input "(310) 775-0320"
click at [230, 149] on button "Call" at bounding box center [225, 146] width 89 height 18
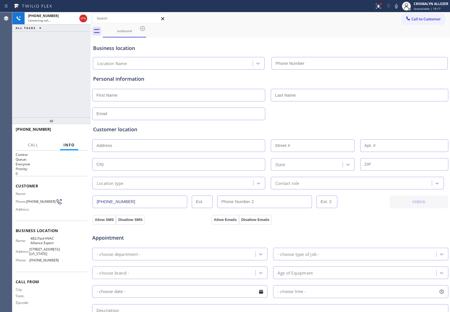
type input "(855) 999-4417"
click at [66, 132] on span "HANG UP" at bounding box center [74, 132] width 17 height 4
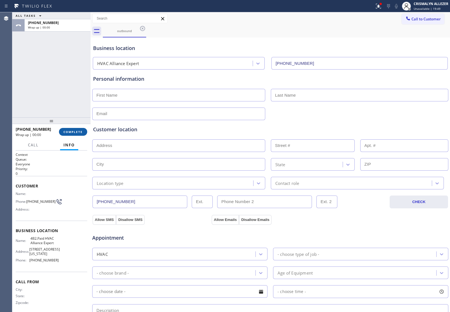
click at [66, 132] on span "COMPLETE" at bounding box center [72, 132] width 19 height 4
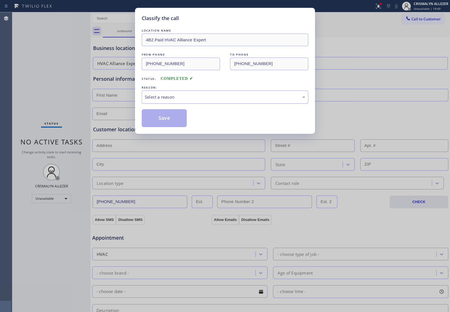
click at [226, 100] on div "Select a reason" at bounding box center [225, 97] width 160 height 6
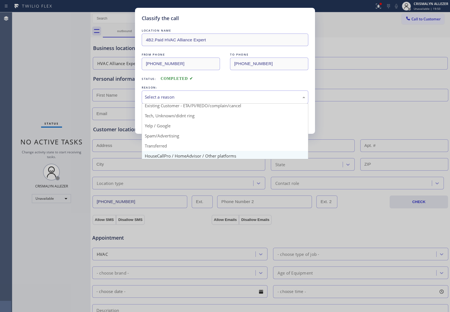
scroll to position [38, 0]
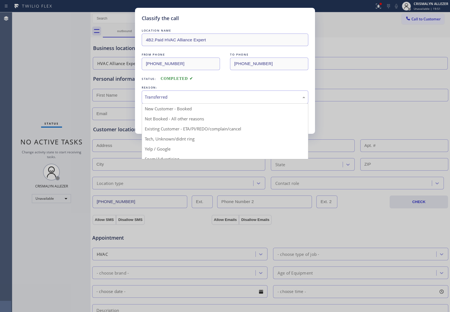
click at [195, 100] on div "Transferred" at bounding box center [225, 97] width 160 height 6
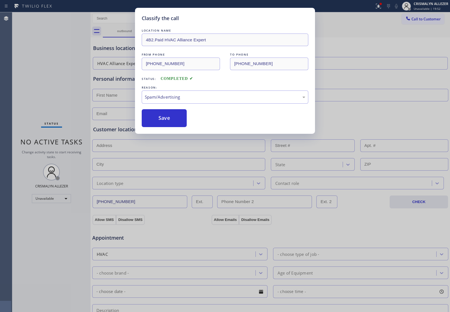
click at [172, 122] on button "Save" at bounding box center [164, 118] width 45 height 18
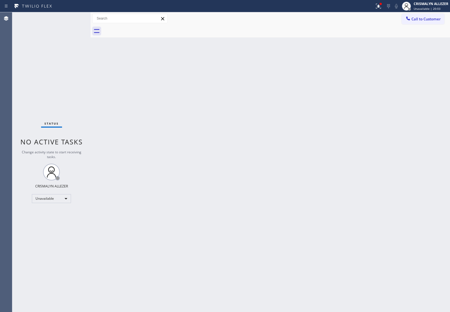
drag, startPoint x: 56, startPoint y: 73, endPoint x: 81, endPoint y: 21, distance: 57.6
click at [58, 67] on div "Status No active tasks Change activity state to start receiving tasks. CRISMALY…" at bounding box center [51, 162] width 78 height 300
click at [425, 20] on span "Call to Customer" at bounding box center [426, 18] width 29 height 5
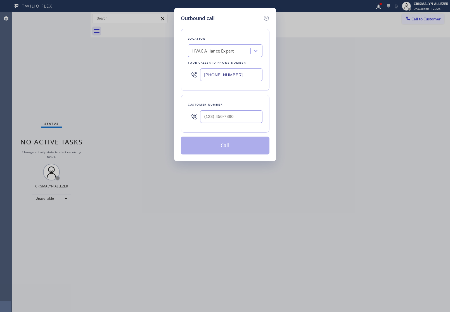
drag, startPoint x: 248, startPoint y: 72, endPoint x: 80, endPoint y: 81, distance: 168.5
click at [160, 82] on div "Outbound call Location HVAC Alliance Expert Your caller id phone number (855) 9…" at bounding box center [225, 156] width 450 height 312
paste input "669) 201-9560"
type input "(669) 201-9560"
click at [242, 115] on input "(___) ___-____" at bounding box center [231, 116] width 62 height 13
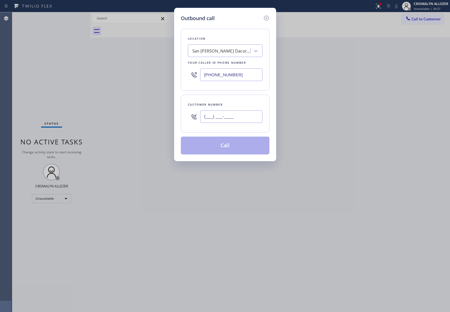
paste input "805) 245-4128"
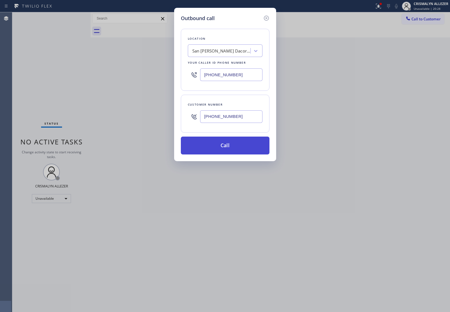
type input "(805) 245-4128"
click at [227, 147] on button "Call" at bounding box center [225, 146] width 89 height 18
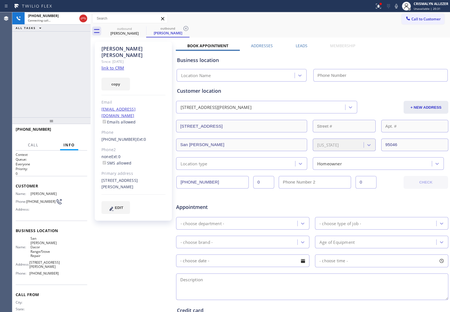
click at [116, 65] on link "link to CRM" at bounding box center [112, 68] width 23 height 6
type input "(669) 201-9560"
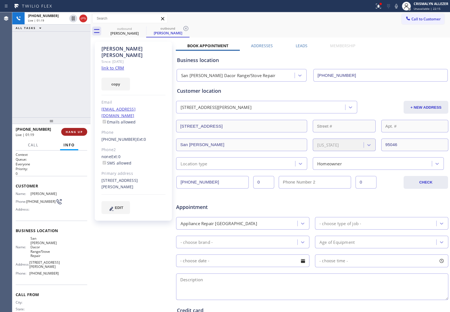
click at [73, 132] on span "HANG UP" at bounding box center [74, 132] width 17 height 4
click at [73, 132] on span "COMPLETE" at bounding box center [72, 132] width 19 height 4
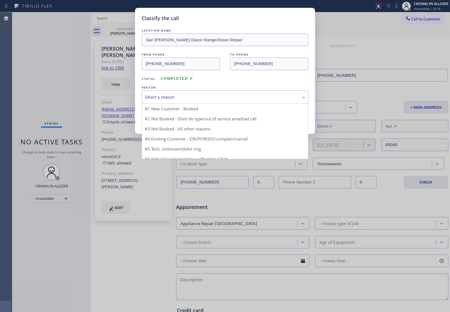
click at [220, 94] on div "Select a reason" at bounding box center [225, 97] width 160 height 6
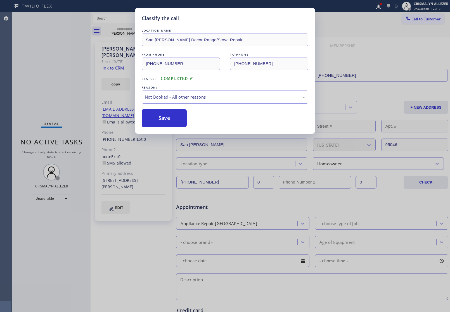
click at [162, 120] on button "Save" at bounding box center [164, 118] width 45 height 18
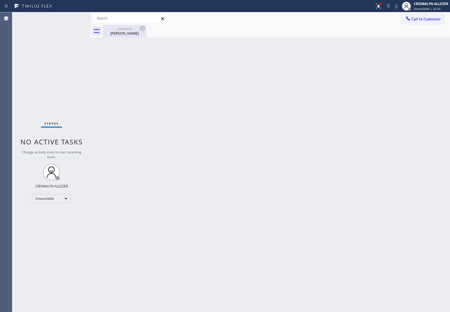
click at [122, 31] on div "Eddie Garcia" at bounding box center [124, 33] width 42 height 5
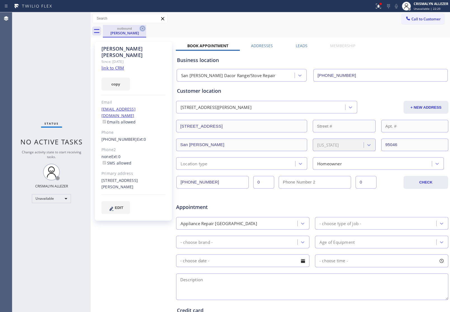
click at [143, 29] on icon at bounding box center [142, 28] width 7 height 7
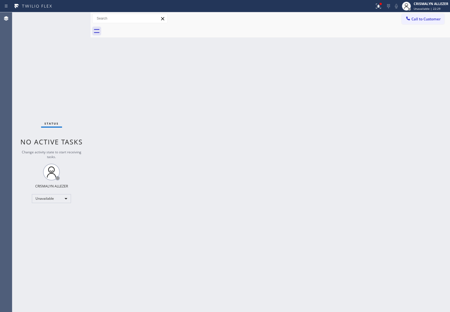
drag, startPoint x: 340, startPoint y: 121, endPoint x: 380, endPoint y: 79, distance: 57.7
click at [354, 106] on div "Back to Dashboard Change Sender ID Customers Technicians Select a contact Outbo…" at bounding box center [271, 162] width 360 height 300
click at [427, 19] on span "Call to Customer" at bounding box center [426, 18] width 29 height 5
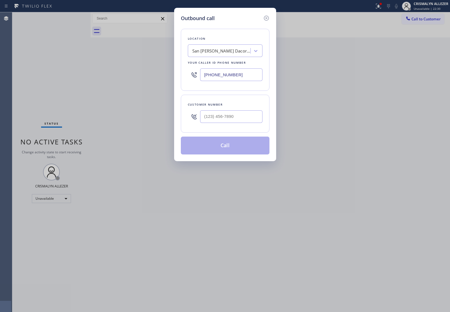
drag, startPoint x: 247, startPoint y: 72, endPoint x: 65, endPoint y: 73, distance: 182.0
click at [128, 76] on div "Outbound call Location San Jose Dacor Range/Stove Repair Your caller id phone n…" at bounding box center [225, 156] width 450 height 312
paste input "949) 523-322"
type input "(949) 523-3220"
click at [244, 119] on input "(___) ___-____" at bounding box center [231, 116] width 62 height 13
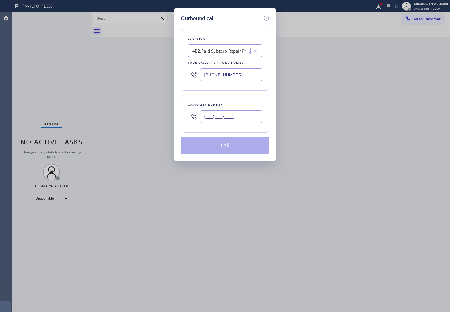
paste input "408) 391-6646"
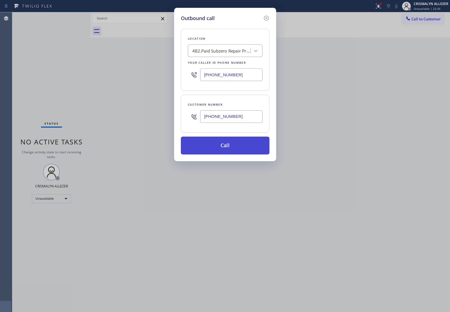
type input "(408) 391-6646"
click at [241, 151] on button "Call" at bounding box center [225, 146] width 89 height 18
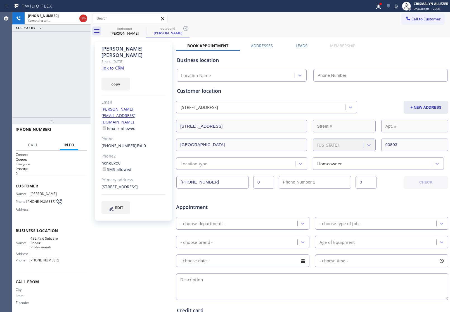
click at [114, 65] on link "link to CRM" at bounding box center [112, 68] width 23 height 6
type input "(949) 523-3220"
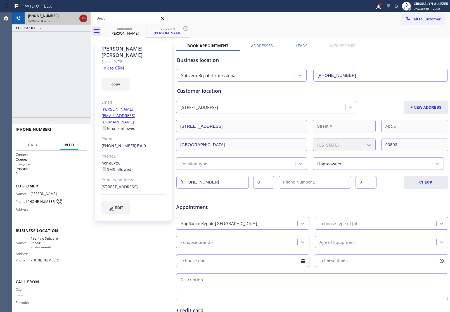
click at [86, 18] on icon at bounding box center [83, 18] width 7 height 7
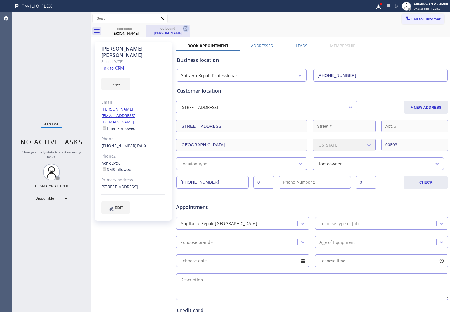
click at [183, 28] on icon at bounding box center [185, 28] width 5 height 5
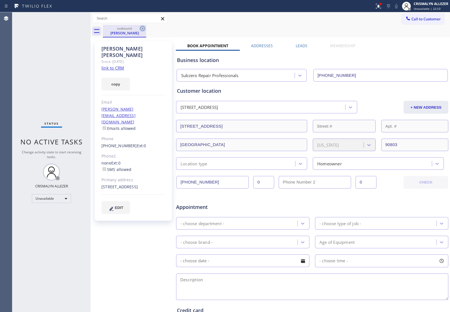
click at [142, 29] on icon at bounding box center [142, 28] width 7 height 7
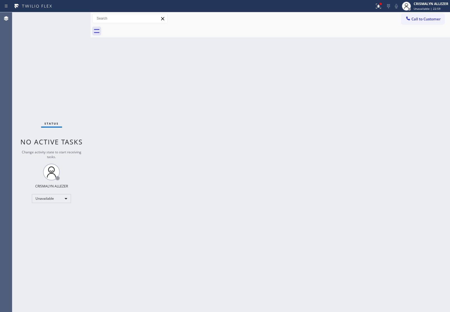
click at [413, 18] on span "Call to Customer" at bounding box center [426, 18] width 29 height 5
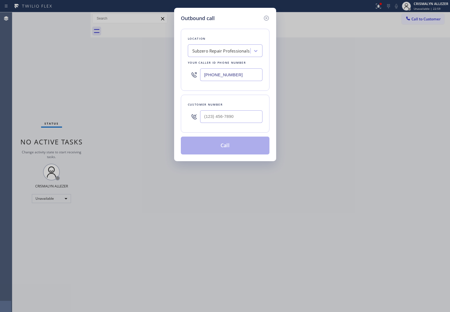
drag, startPoint x: 248, startPoint y: 77, endPoint x: 45, endPoint y: 83, distance: 203.6
click at [158, 79] on div "Outbound call Location Subzero Repair Professionals Your caller id phone number…" at bounding box center [225, 156] width 450 height 312
paste input "855) 731-4952"
type input "[PHONE_NUMBER]"
click at [249, 117] on input "(___) ___-____" at bounding box center [231, 116] width 62 height 13
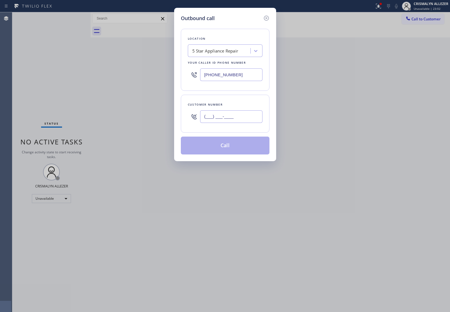
paste input "408) 867-2576"
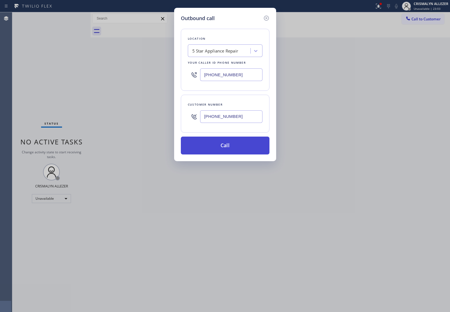
type input "(408) 867-2576"
click at [232, 143] on button "Call" at bounding box center [225, 146] width 89 height 18
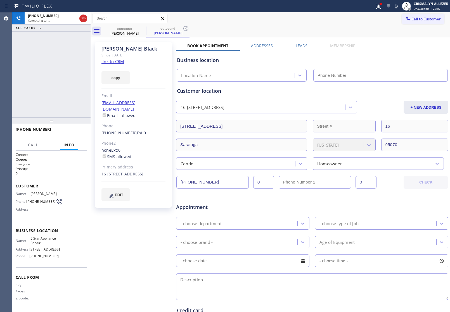
click at [117, 62] on link "link to CRM" at bounding box center [112, 62] width 23 height 6
type input "[PHONE_NUMBER]"
drag, startPoint x: 84, startPoint y: 18, endPoint x: 84, endPoint y: 29, distance: 10.1
click at [84, 18] on icon at bounding box center [83, 18] width 7 height 7
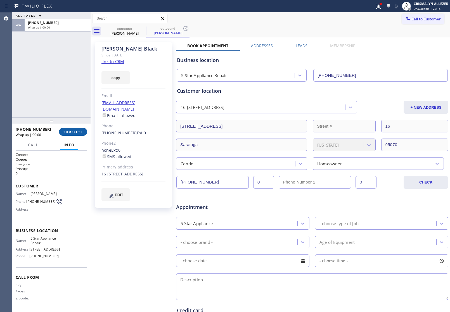
click at [75, 132] on span "COMPLETE" at bounding box center [72, 132] width 19 height 4
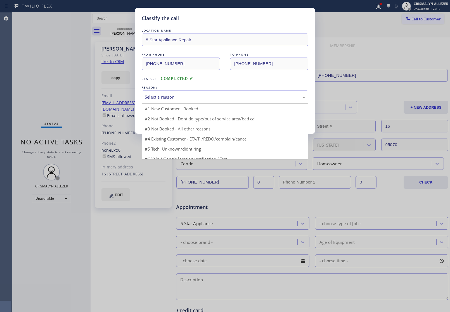
drag, startPoint x: 205, startPoint y: 100, endPoint x: 161, endPoint y: 121, distance: 49.5
click at [204, 100] on div "Select a reason" at bounding box center [225, 97] width 160 height 6
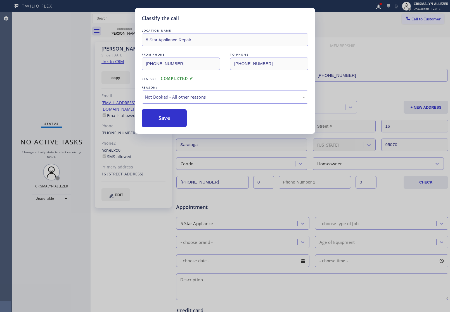
click at [159, 122] on button "Save" at bounding box center [164, 118] width 45 height 18
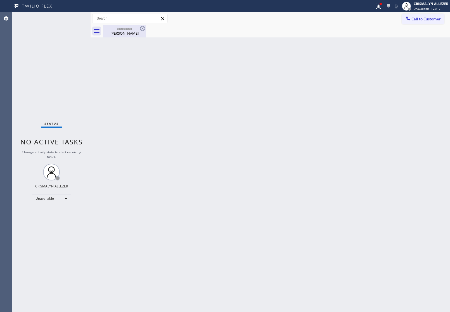
click at [122, 34] on div "John Black" at bounding box center [124, 33] width 42 height 5
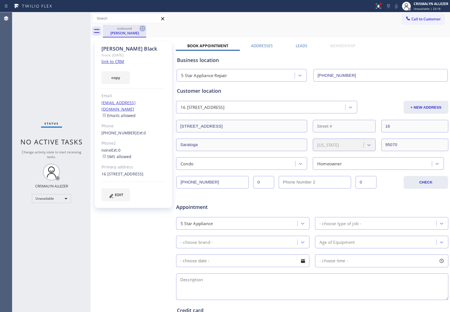
click at [143, 29] on icon at bounding box center [142, 28] width 7 height 7
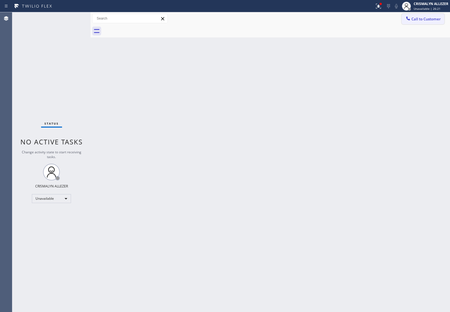
click at [421, 18] on span "Call to Customer" at bounding box center [426, 18] width 29 height 5
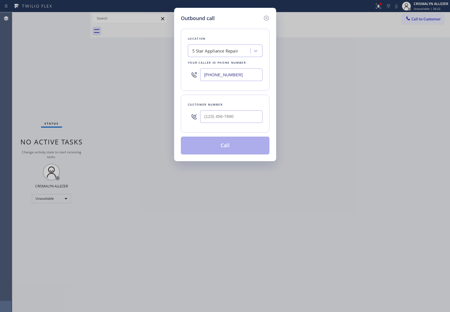
drag, startPoint x: 246, startPoint y: 74, endPoint x: 63, endPoint y: 74, distance: 182.8
click at [173, 69] on div "Outbound call Location 5 Star Appliance Repair Your caller id phone number [PHO…" at bounding box center [225, 156] width 450 height 312
paste input "626) 238-1517"
type input "(626) 238-1517"
click at [233, 118] on input "(___) ___-____" at bounding box center [231, 116] width 62 height 13
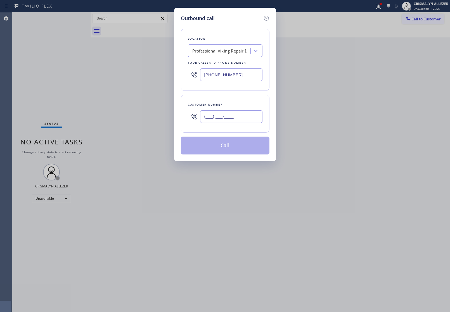
paste input "626) 200-2723"
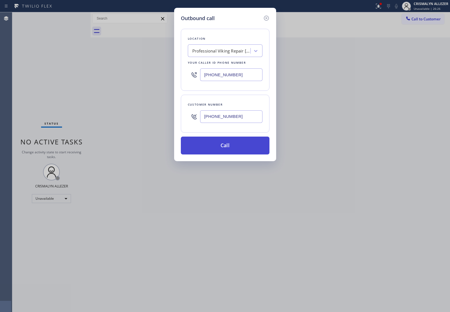
type input "(626) 200-2723"
click at [223, 153] on button "Call" at bounding box center [225, 146] width 89 height 18
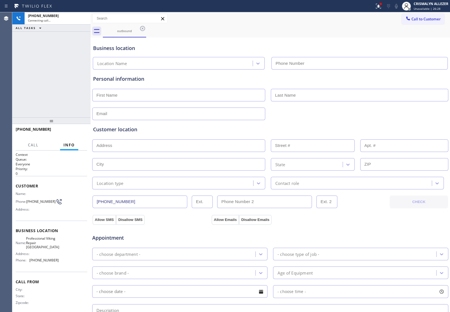
type input "(626) 238-1517"
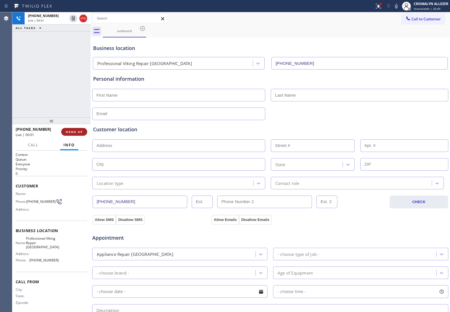
drag, startPoint x: 55, startPoint y: 131, endPoint x: 65, endPoint y: 134, distance: 10.2
click at [55, 131] on div "+16262002723" at bounding box center [37, 129] width 42 height 5
click at [73, 131] on span "HANG UP" at bounding box center [74, 132] width 17 height 4
click at [73, 131] on span "COMPLETE" at bounding box center [72, 132] width 19 height 4
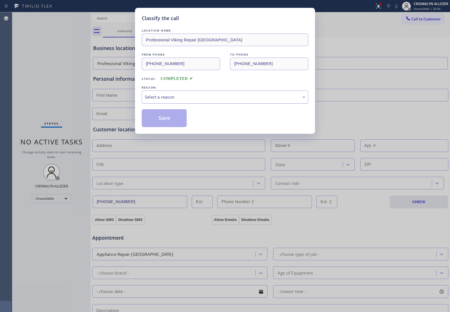
click at [211, 100] on div "Select a reason" at bounding box center [225, 97] width 160 height 6
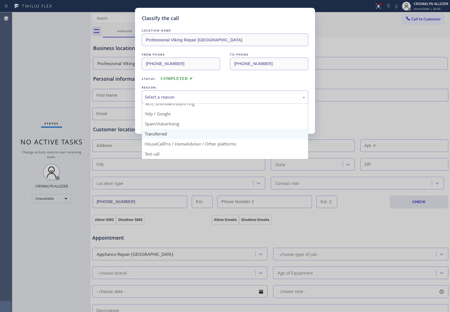
scroll to position [38, 0]
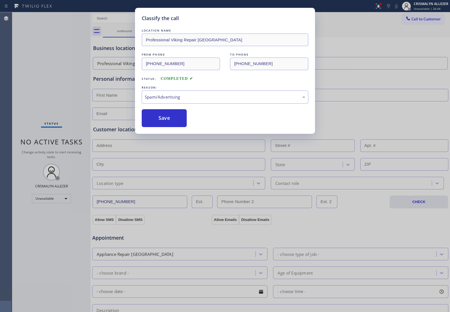
click at [168, 122] on button "Save" at bounding box center [164, 118] width 45 height 18
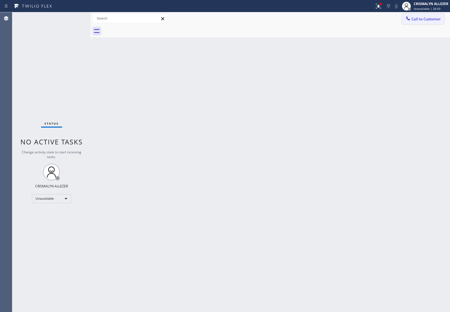
click at [424, 20] on span "Call to Customer" at bounding box center [426, 18] width 29 height 5
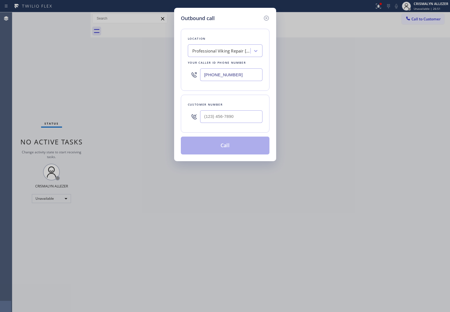
drag, startPoint x: 248, startPoint y: 78, endPoint x: 78, endPoint y: 80, distance: 170.5
click at [108, 76] on div "Outbound call Location Professional Viking Repair San Marino Your caller id pho…" at bounding box center [225, 156] width 450 height 312
paste input "323) 416-2342"
type input "(323) 416-2342"
click at [240, 115] on input "(___) ___-____" at bounding box center [231, 116] width 62 height 13
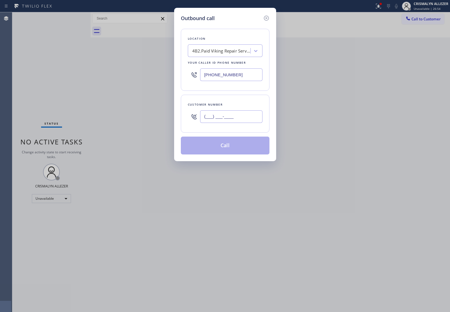
paste input "424) 902-6959"
type input "(424) 902-6959"
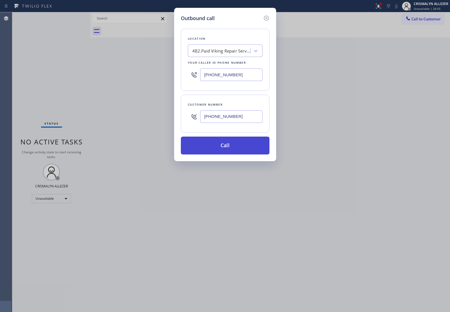
click at [228, 149] on button "Call" at bounding box center [225, 146] width 89 height 18
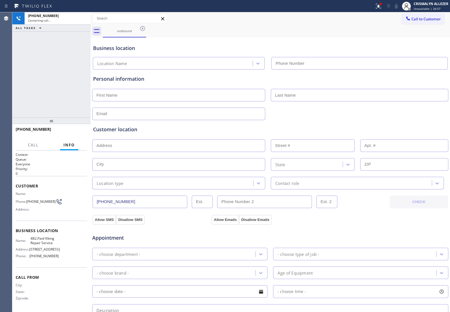
type input "(323) 416-2342"
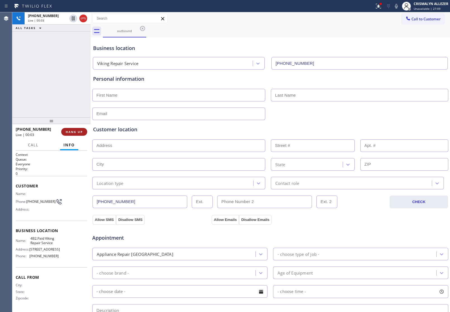
click at [73, 133] on span "HANG UP" at bounding box center [74, 132] width 17 height 4
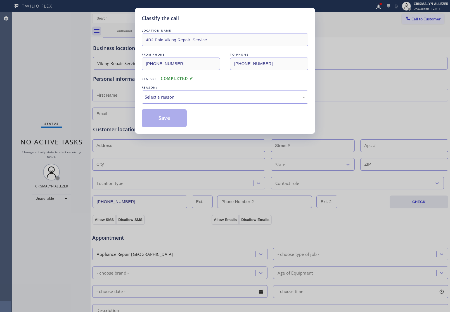
click at [224, 96] on div "Select a reason" at bounding box center [225, 97] width 160 height 6
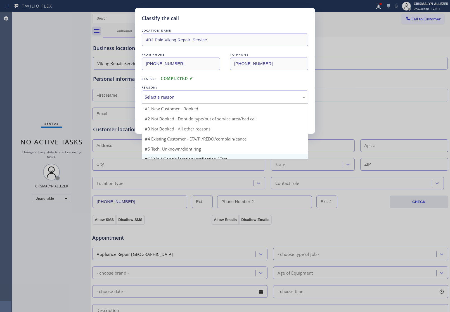
scroll to position [7, 0]
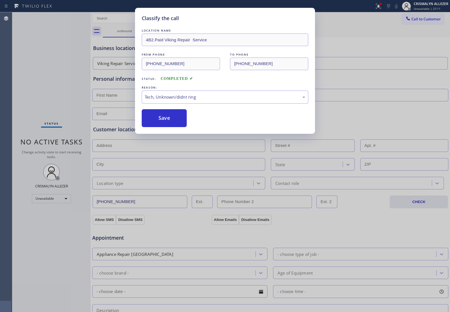
click at [174, 132] on div "Classify the call LOCATION NAME 4B2.Paid Viking Repair Service FROM PHONE (323)…" at bounding box center [225, 71] width 180 height 126
click at [223, 98] on div "Tech, Unknown/didnt ring" at bounding box center [225, 97] width 160 height 6
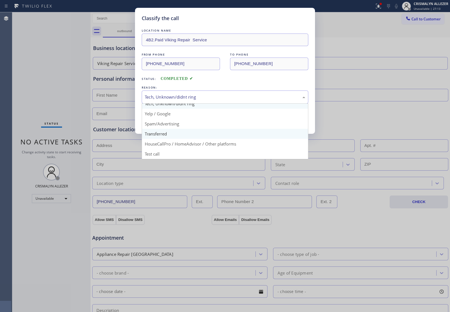
scroll to position [38, 0]
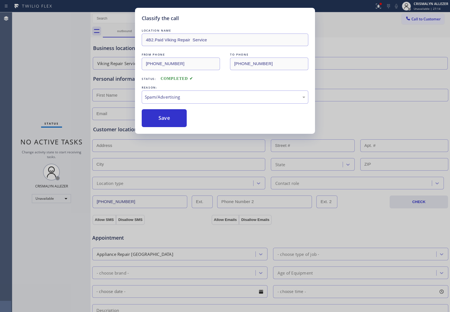
click at [167, 122] on button "Save" at bounding box center [164, 118] width 45 height 18
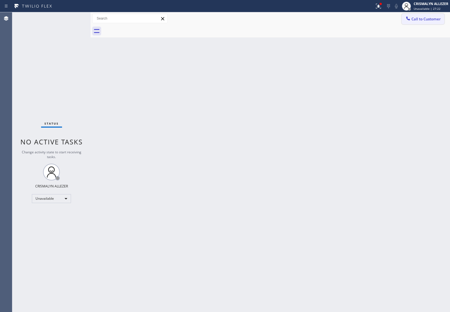
drag, startPoint x: 429, startPoint y: 21, endPoint x: 327, endPoint y: 77, distance: 116.6
click at [427, 22] on button "Call to Customer" at bounding box center [423, 19] width 43 height 11
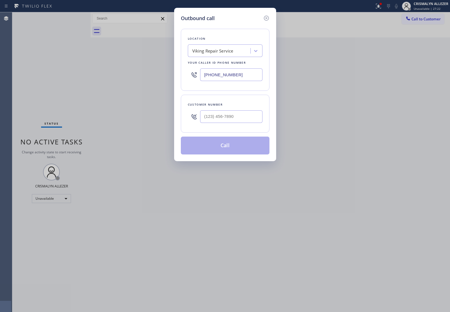
drag, startPoint x: 252, startPoint y: 77, endPoint x: 135, endPoint y: 74, distance: 117.5
click at [203, 77] on input "(323) 416-2342" at bounding box center [231, 74] width 62 height 13
paste input "626) 768-9548"
type input "(626) 768-9548"
click at [235, 112] on input "(___) ___-____" at bounding box center [231, 116] width 62 height 13
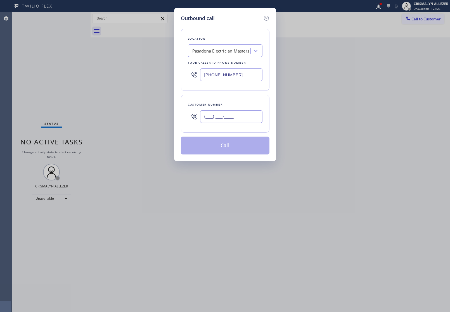
paste input "405) 492-5314"
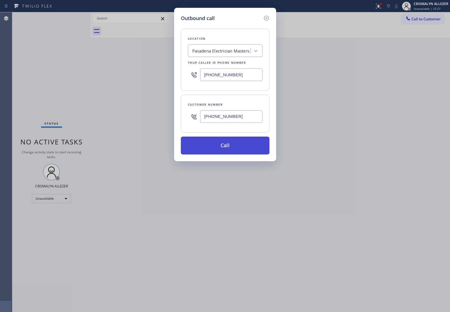
type input "(405) 492-5314"
click at [224, 145] on button "Call" at bounding box center [225, 146] width 89 height 18
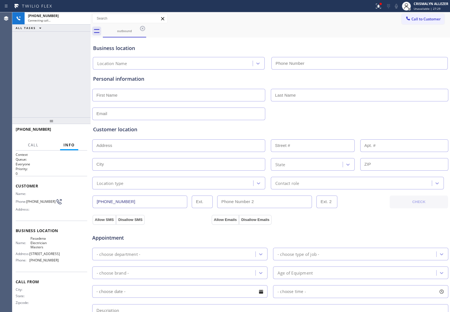
type input "(626) 768-9548"
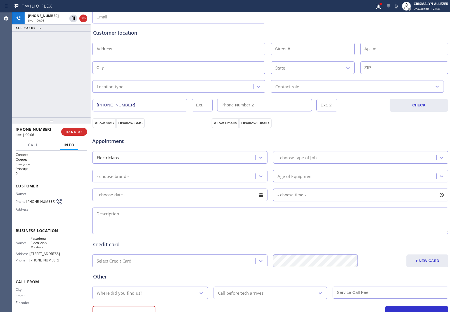
scroll to position [105, 0]
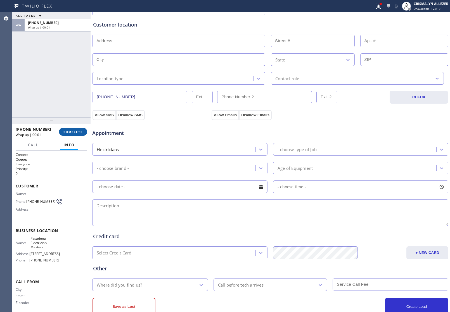
click at [72, 131] on span "COMPLETE" at bounding box center [72, 132] width 19 height 4
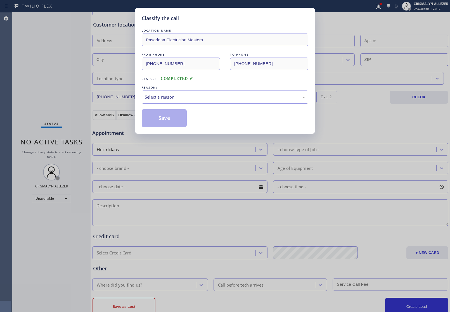
drag, startPoint x: 229, startPoint y: 97, endPoint x: 218, endPoint y: 102, distance: 11.6
click at [226, 98] on div "Select a reason" at bounding box center [225, 97] width 160 height 6
click at [169, 122] on button "Save" at bounding box center [164, 118] width 45 height 18
